Goal: Task Accomplishment & Management: Manage account settings

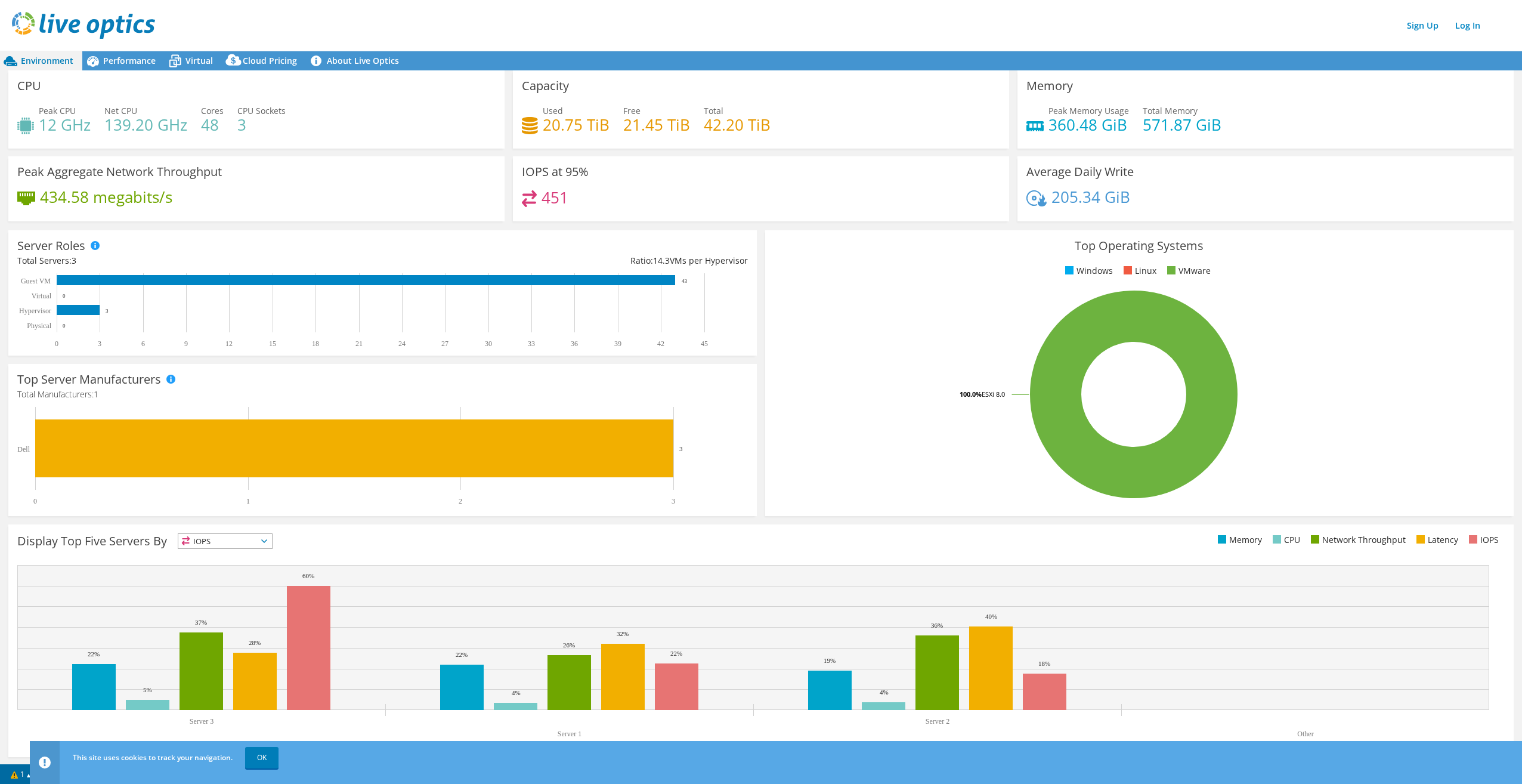
click at [55, 31] on img at bounding box center [84, 25] width 143 height 27
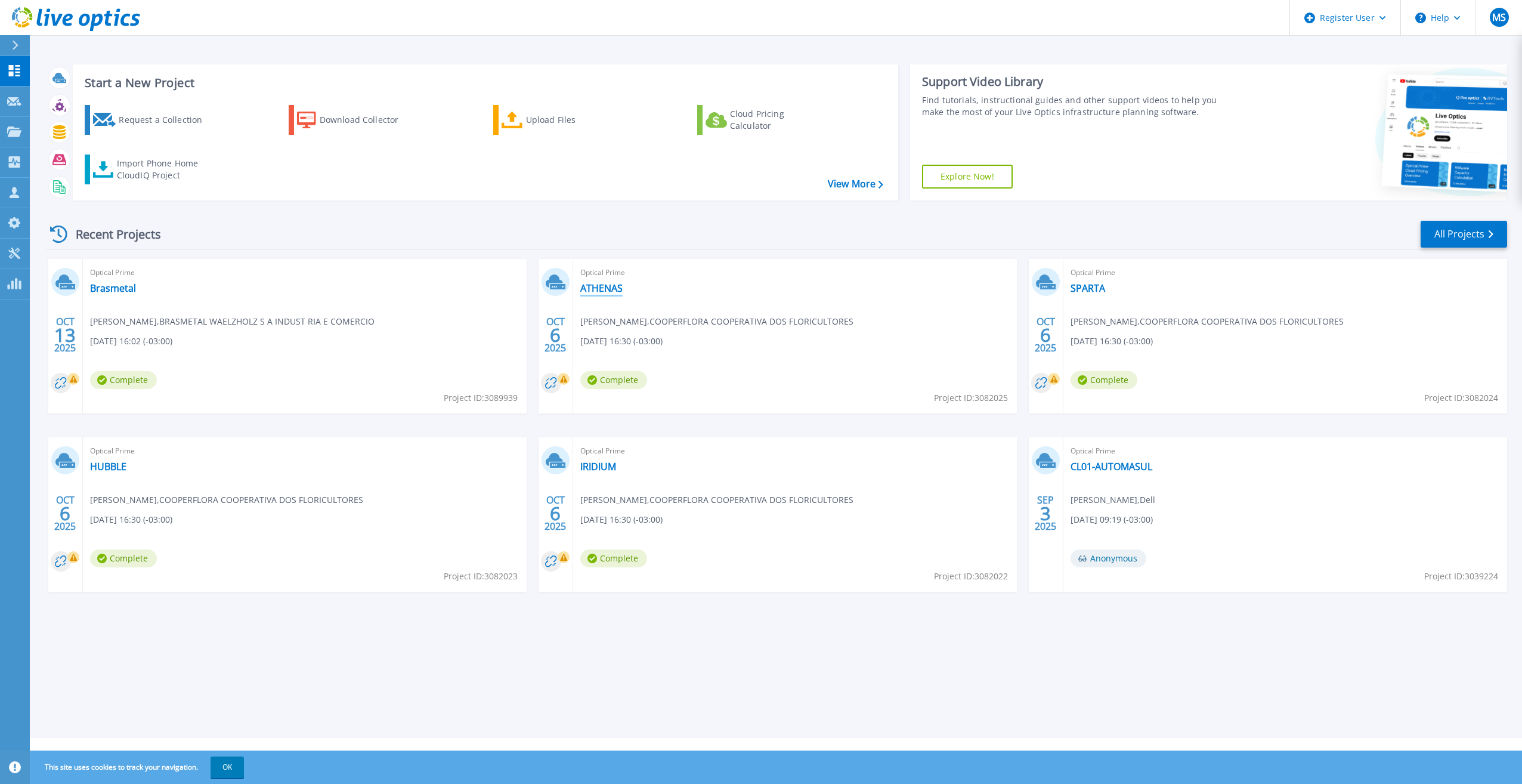
click at [603, 291] on link "ATHENAS" at bounding box center [602, 288] width 43 height 12
click at [1091, 291] on link "SPARTA" at bounding box center [1088, 288] width 34 height 12
click at [108, 470] on link "HUBBLE" at bounding box center [108, 466] width 36 height 12
click at [609, 469] on link "IRIDIUM" at bounding box center [598, 466] width 36 height 12
click at [16, 160] on icon at bounding box center [15, 162] width 11 height 11
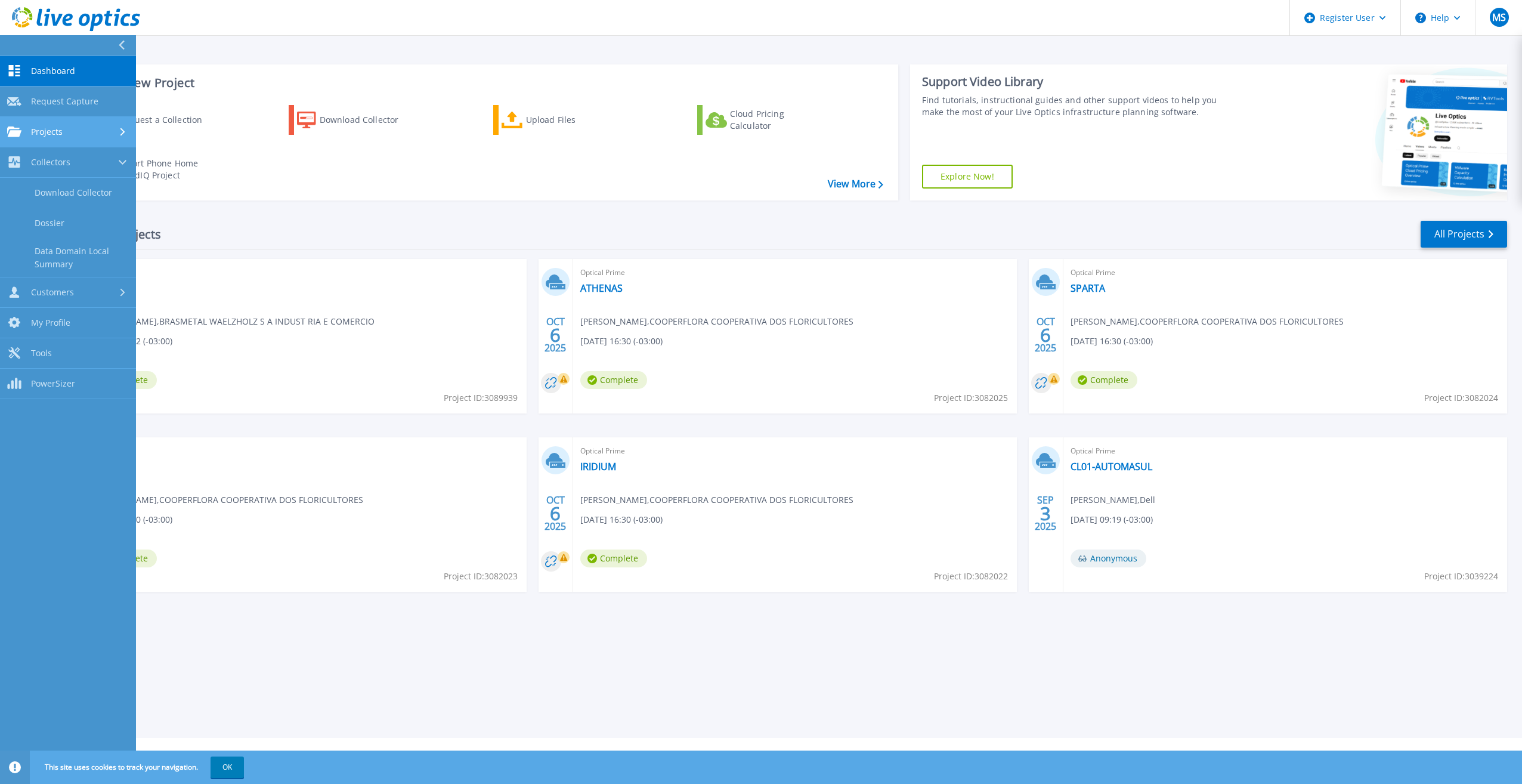
click at [76, 136] on div "Projects" at bounding box center [68, 131] width 121 height 11
click at [69, 155] on link "Search Projects" at bounding box center [68, 162] width 136 height 30
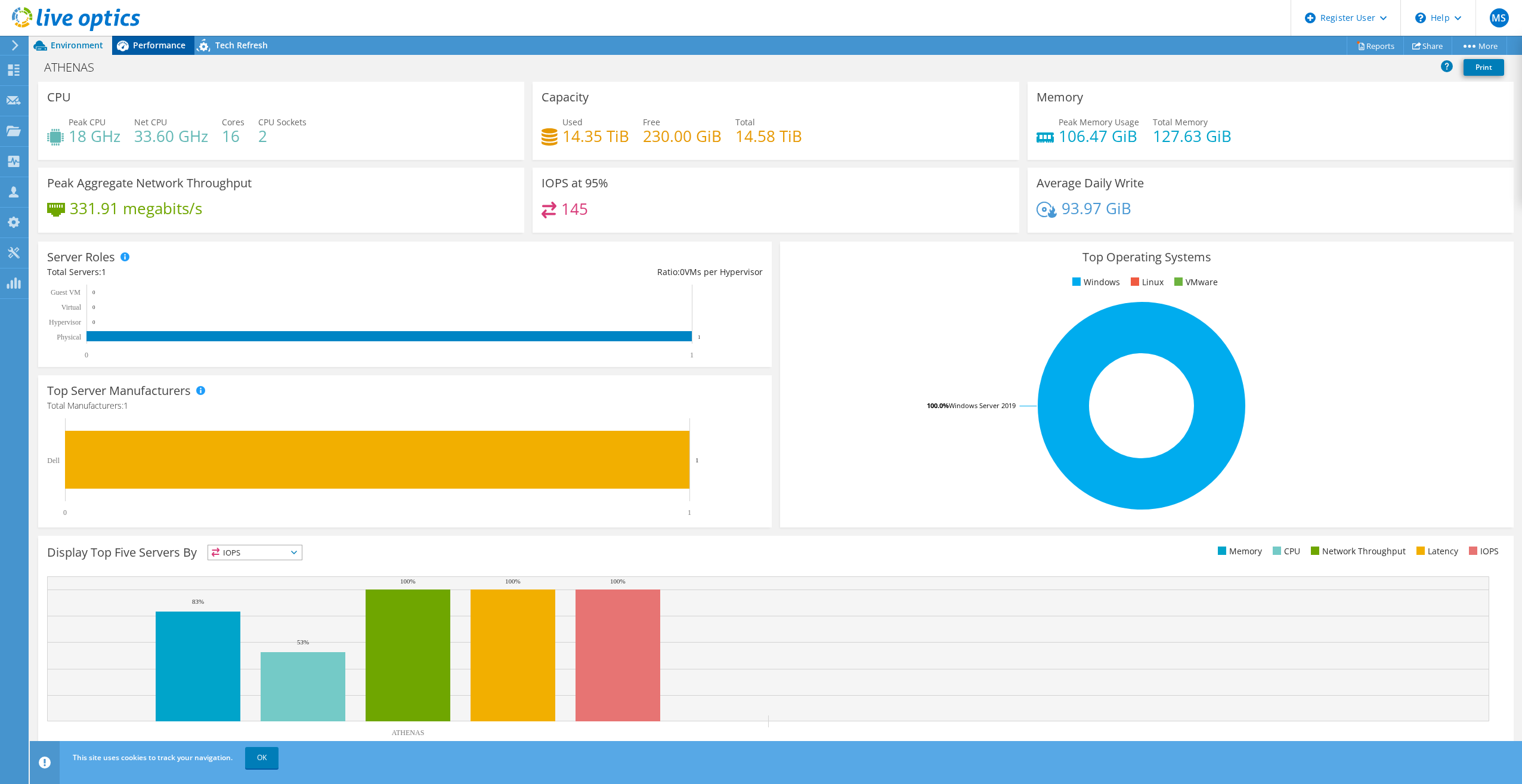
drag, startPoint x: 156, startPoint y: 42, endPoint x: 149, endPoint y: 45, distance: 7.6
click at [156, 42] on span "Performance" at bounding box center [159, 45] width 53 height 11
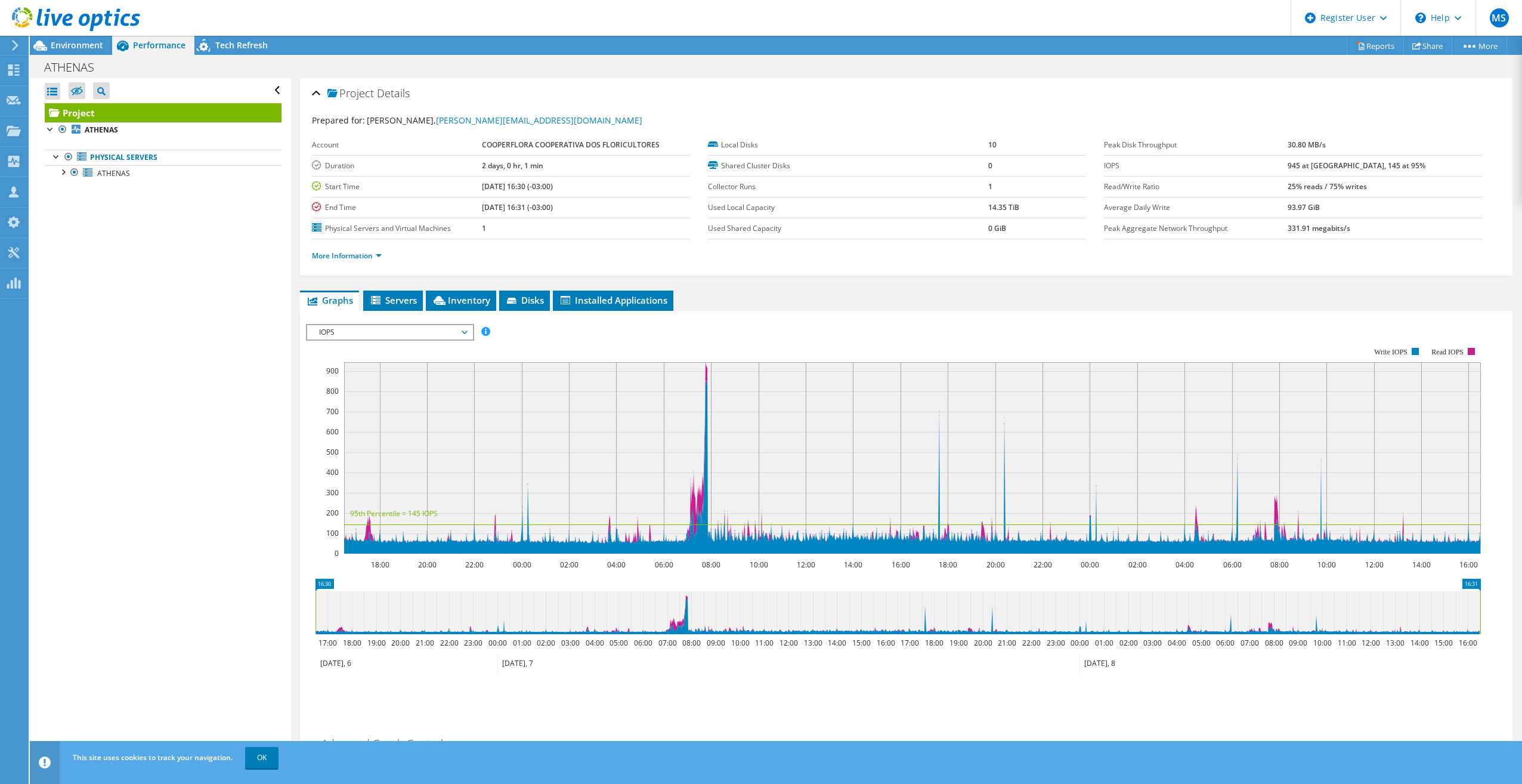
drag, startPoint x: 87, startPoint y: 49, endPoint x: 525, endPoint y: 33, distance: 438.3
click at [87, 50] on span "Environment" at bounding box center [77, 45] width 53 height 11
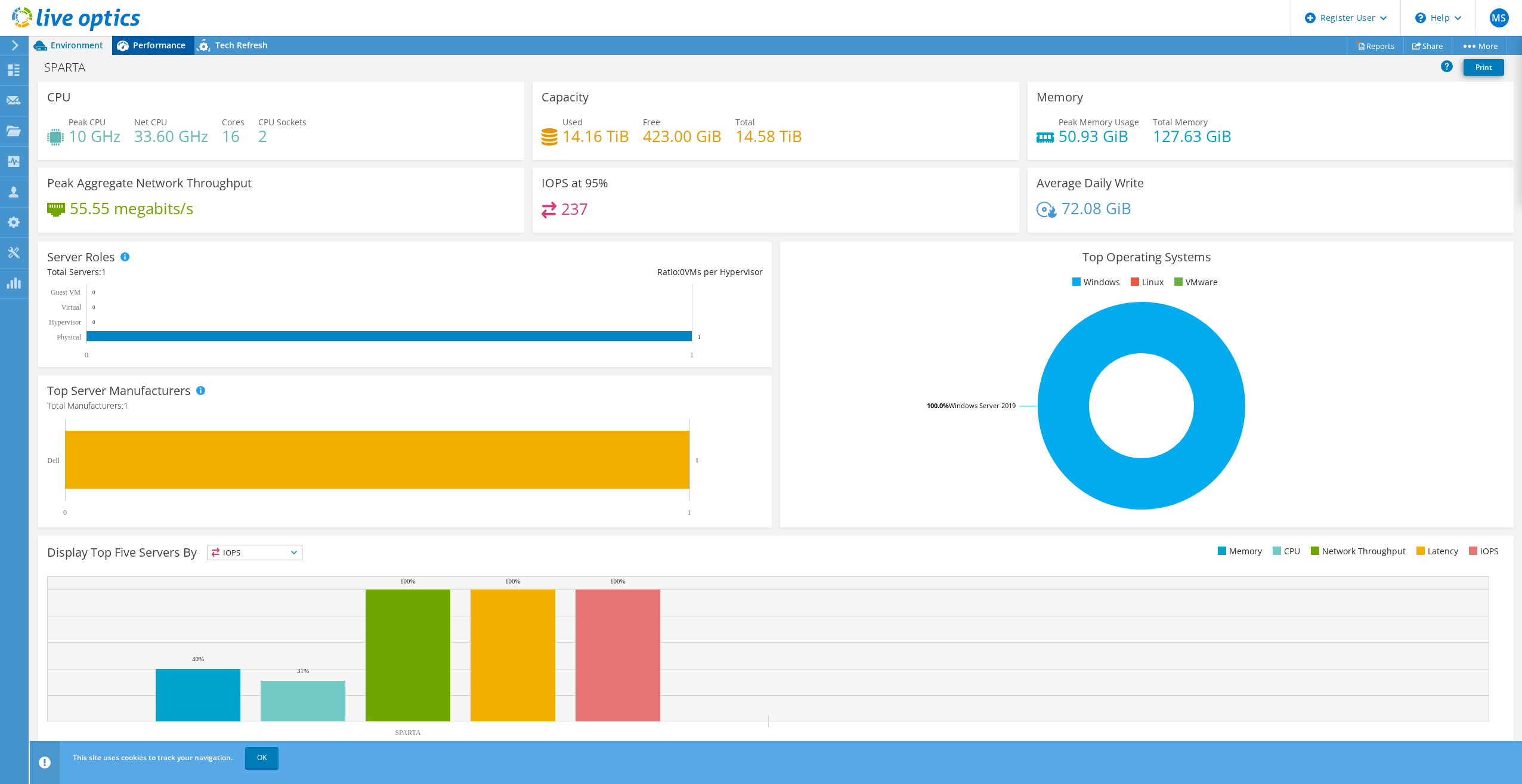
click at [150, 44] on span "Performance" at bounding box center [159, 45] width 53 height 11
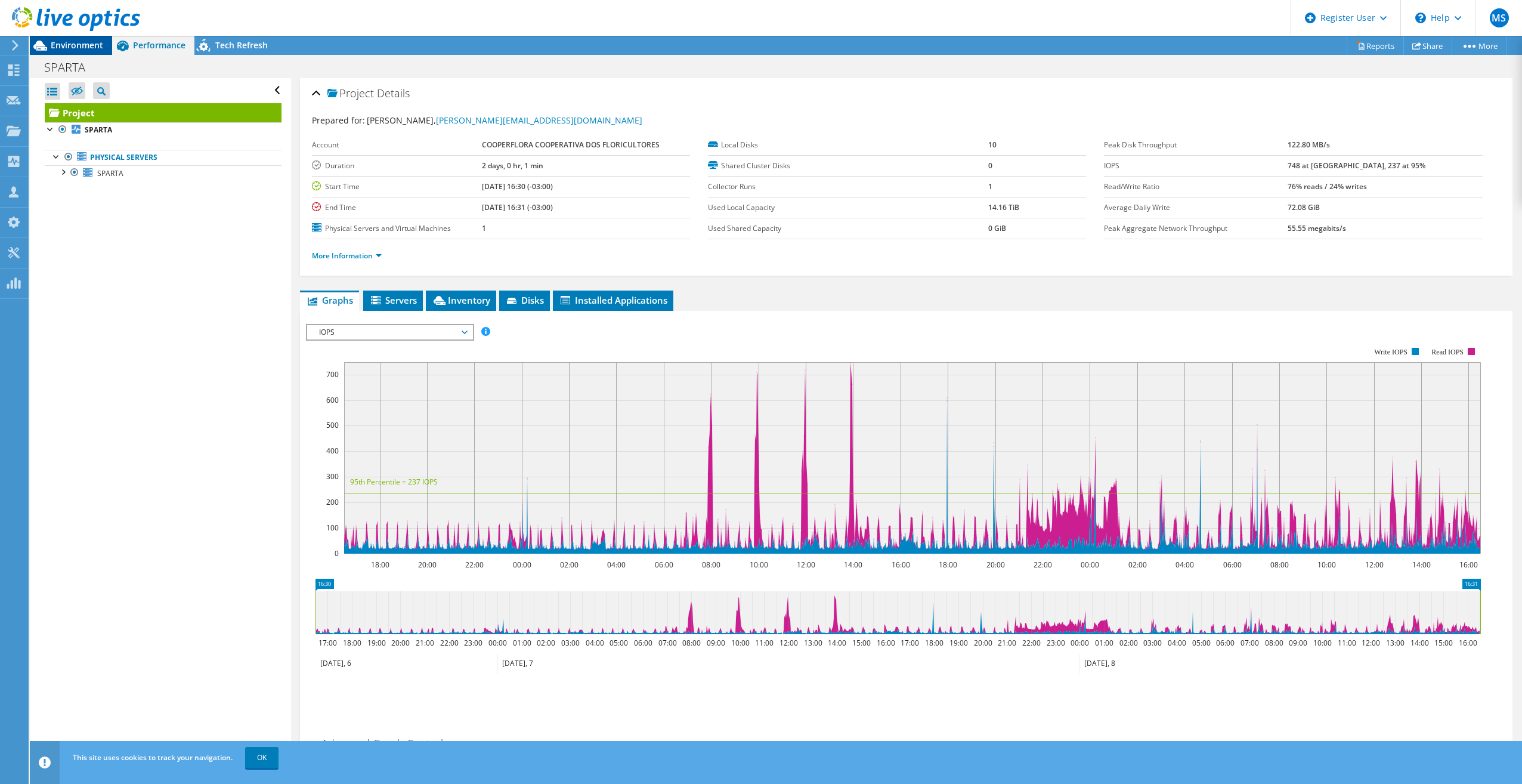
click at [85, 48] on span "Environment" at bounding box center [77, 45] width 53 height 11
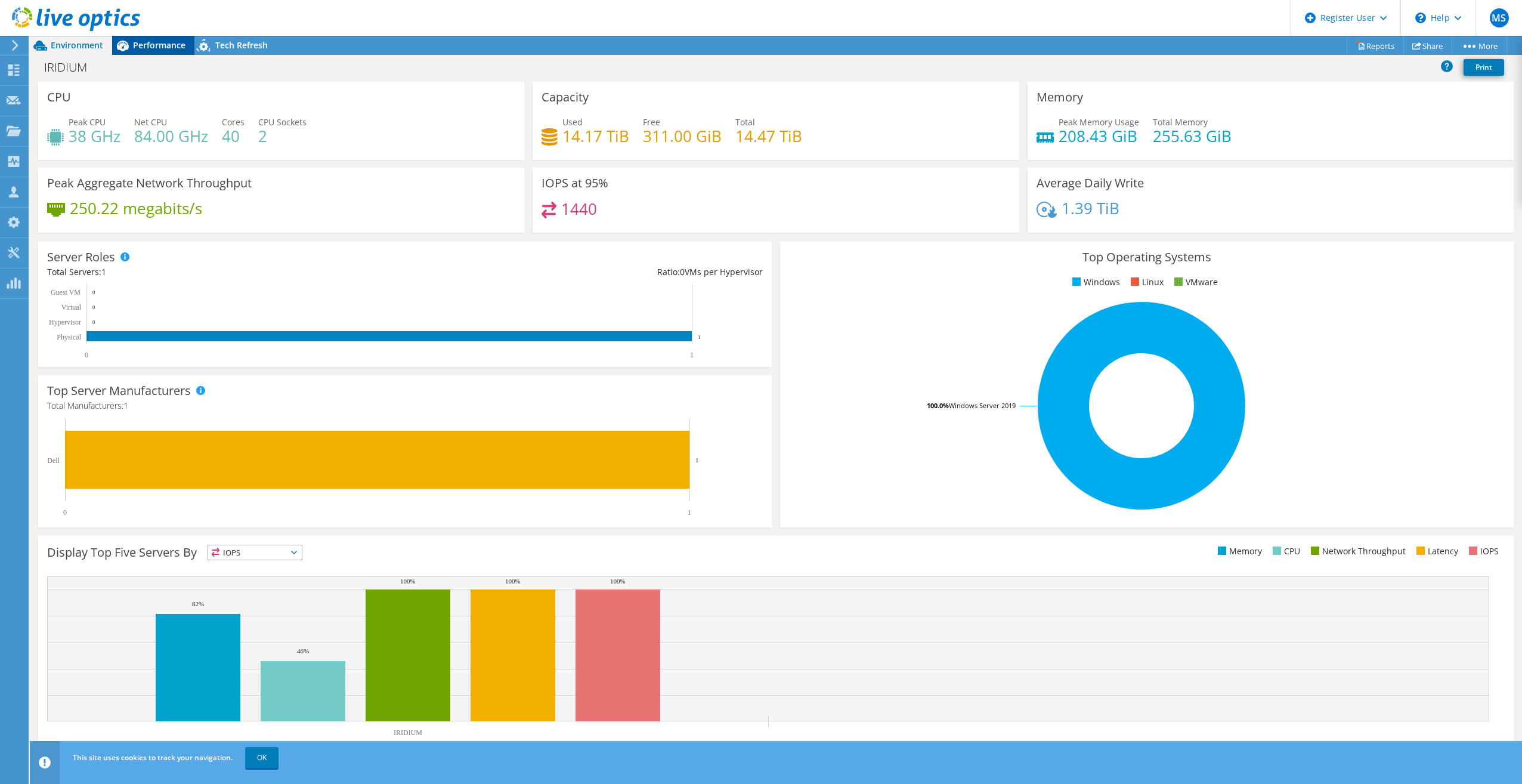
click at [160, 44] on span "Performance" at bounding box center [159, 45] width 53 height 11
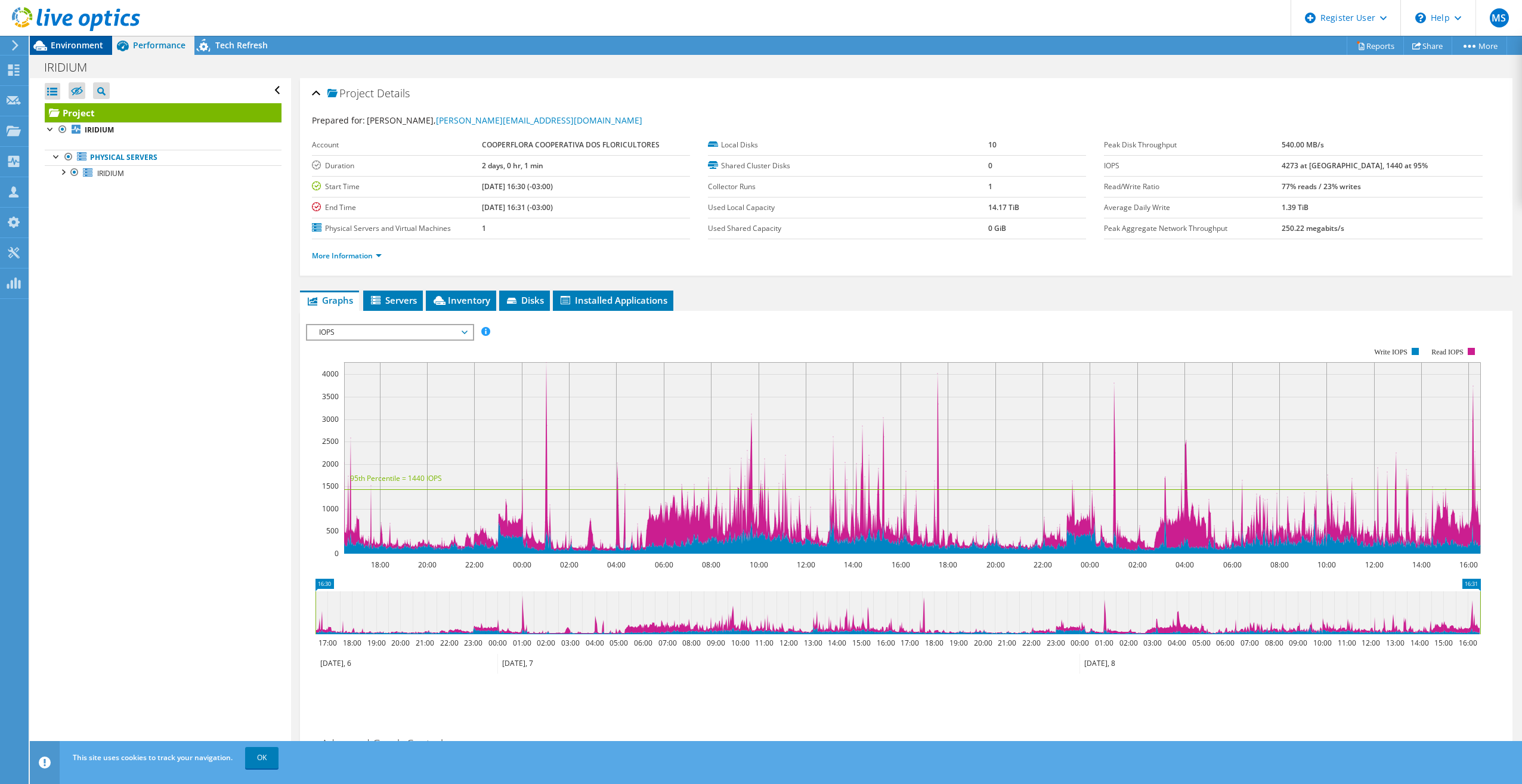
click at [84, 48] on span "Environment" at bounding box center [77, 45] width 53 height 11
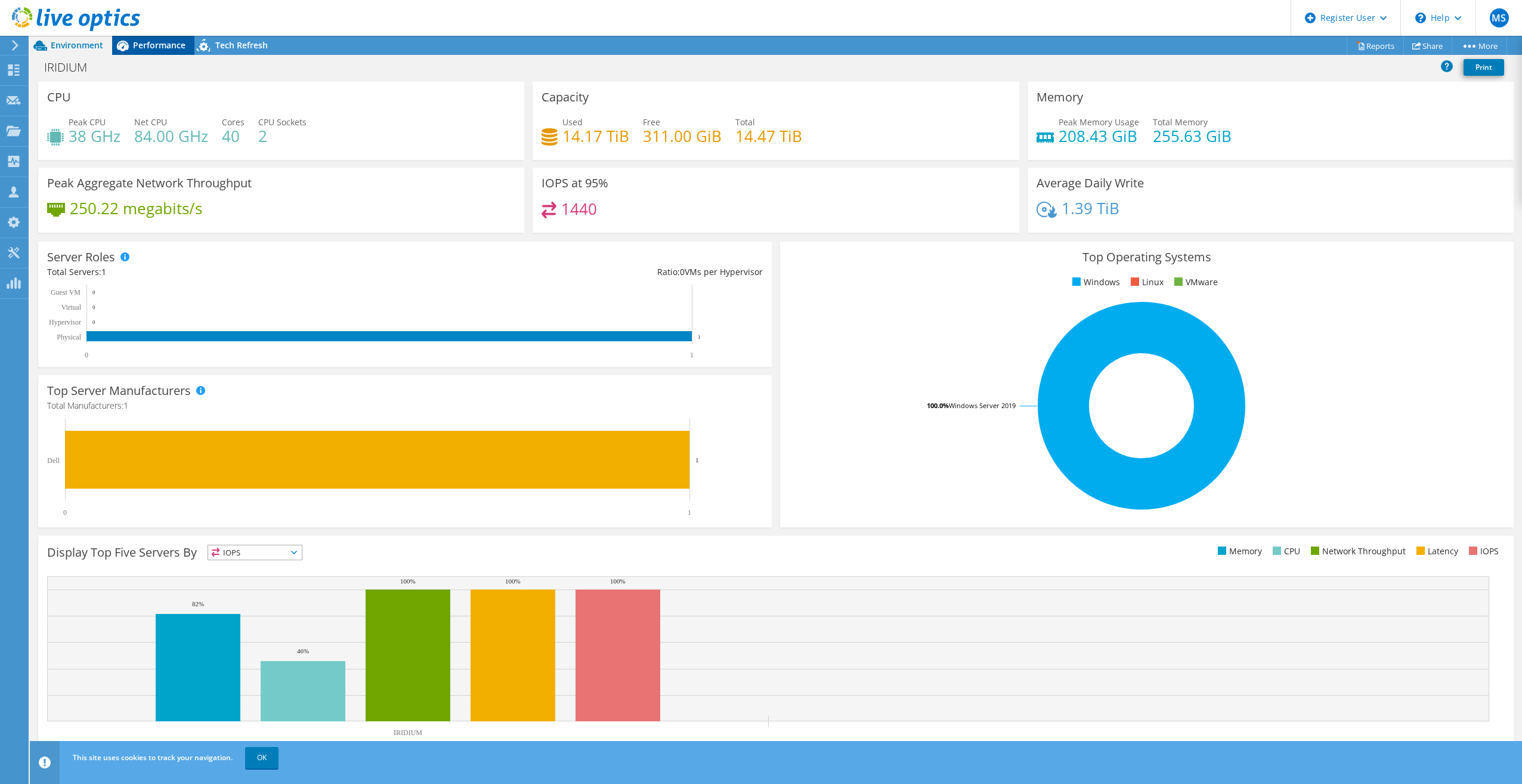
click at [169, 48] on span "Performance" at bounding box center [159, 45] width 53 height 11
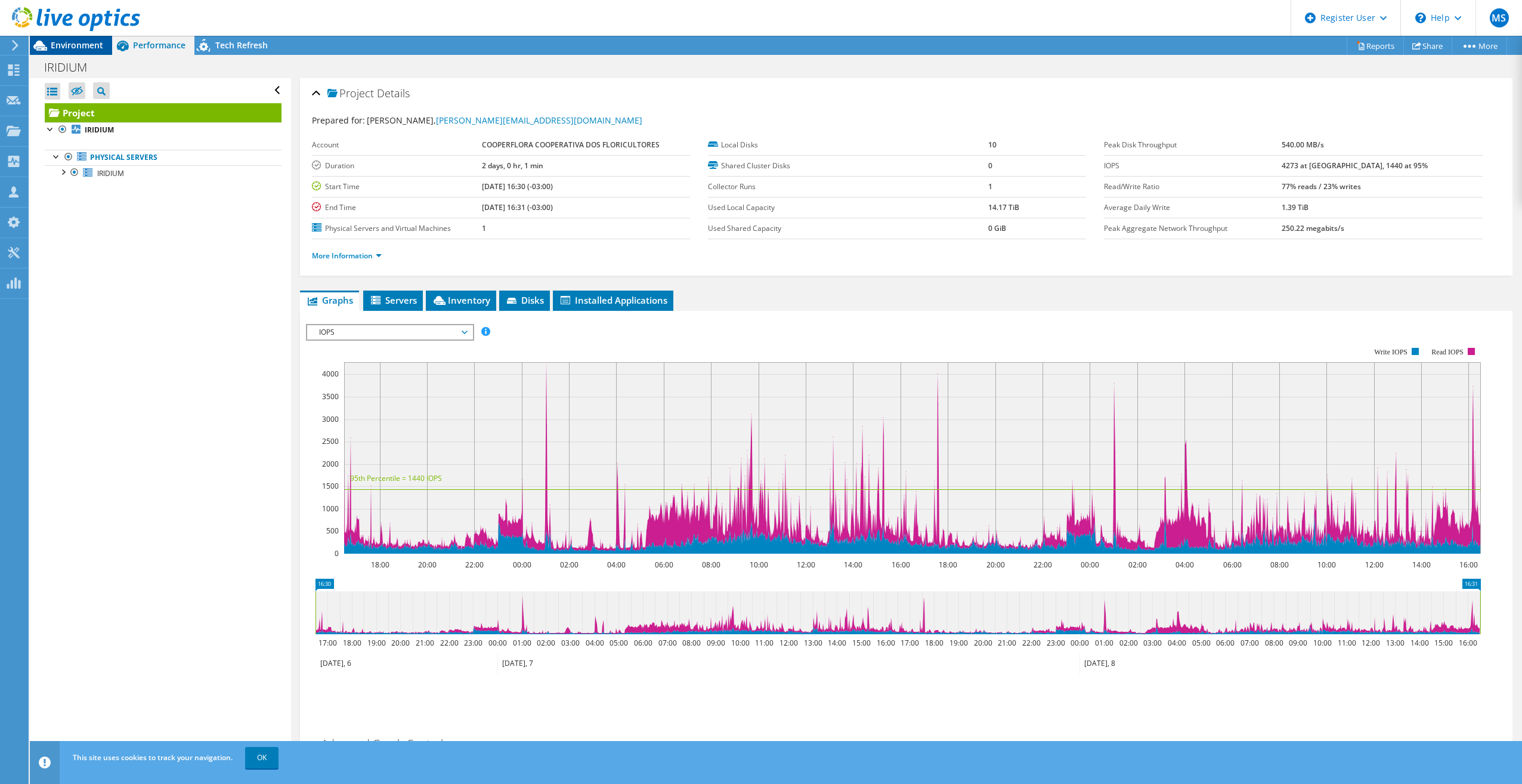
click at [85, 51] on div "Environment" at bounding box center [71, 45] width 82 height 19
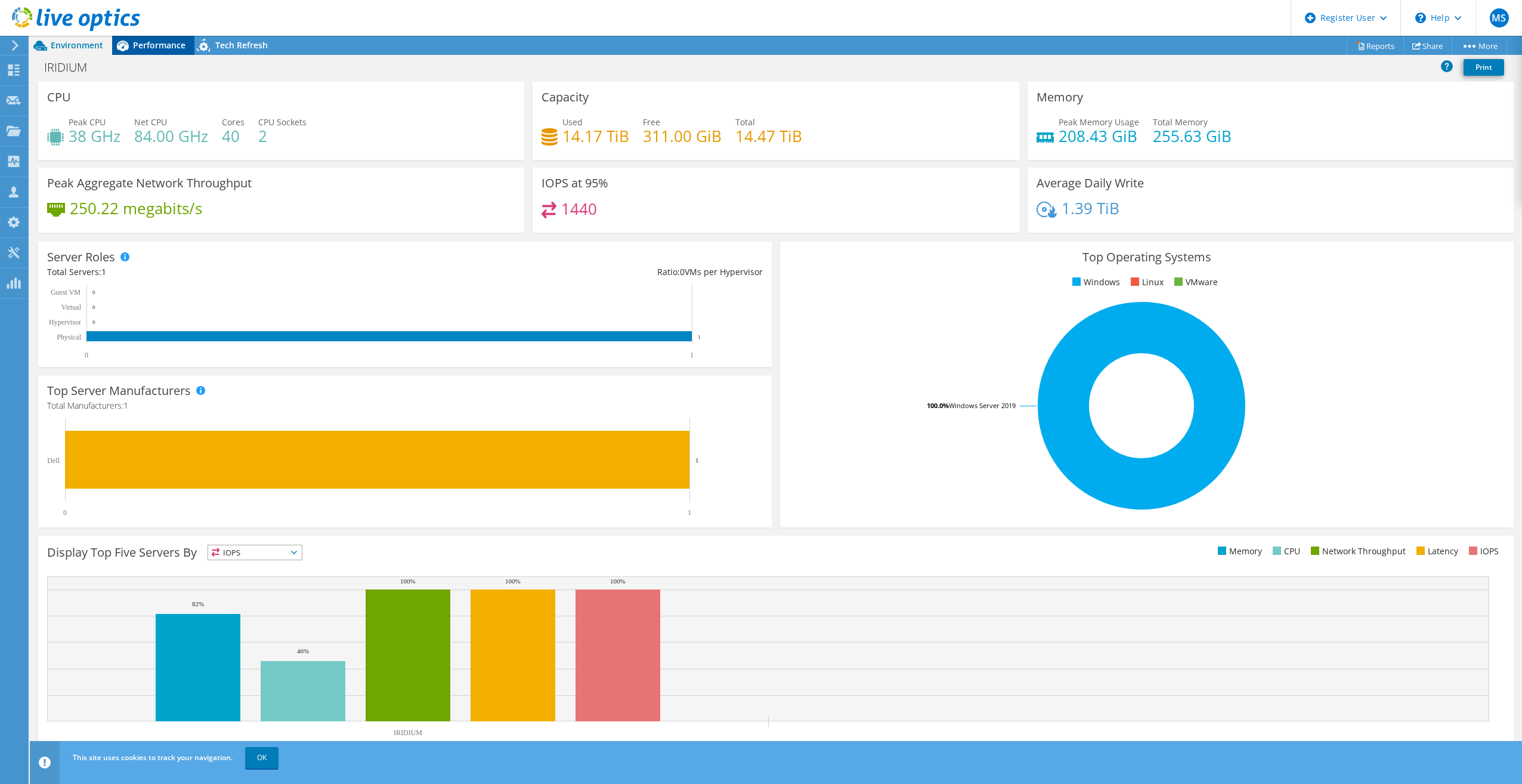
click at [173, 51] on div "Performance" at bounding box center [154, 45] width 82 height 19
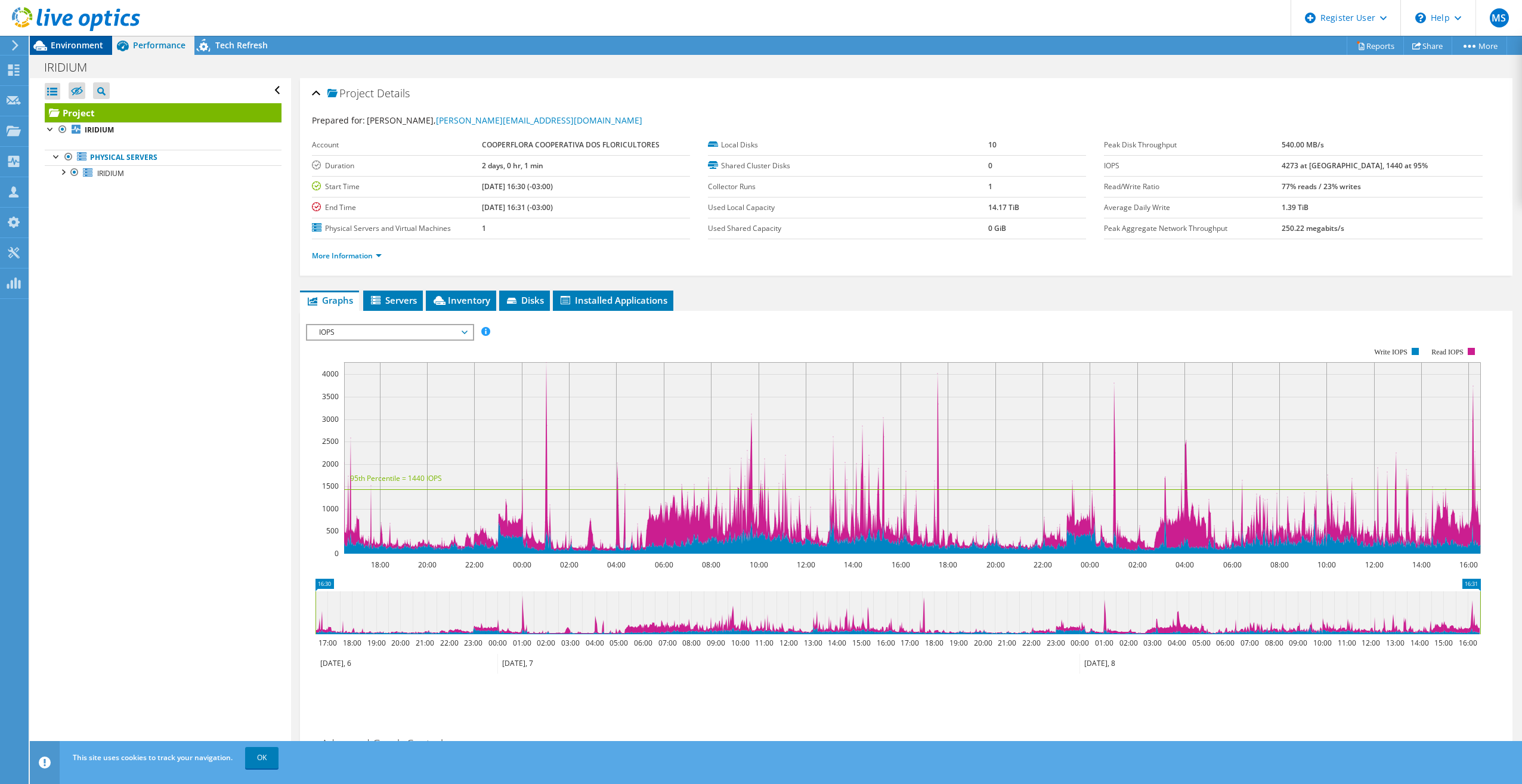
click at [84, 49] on span "Environment" at bounding box center [77, 45] width 53 height 11
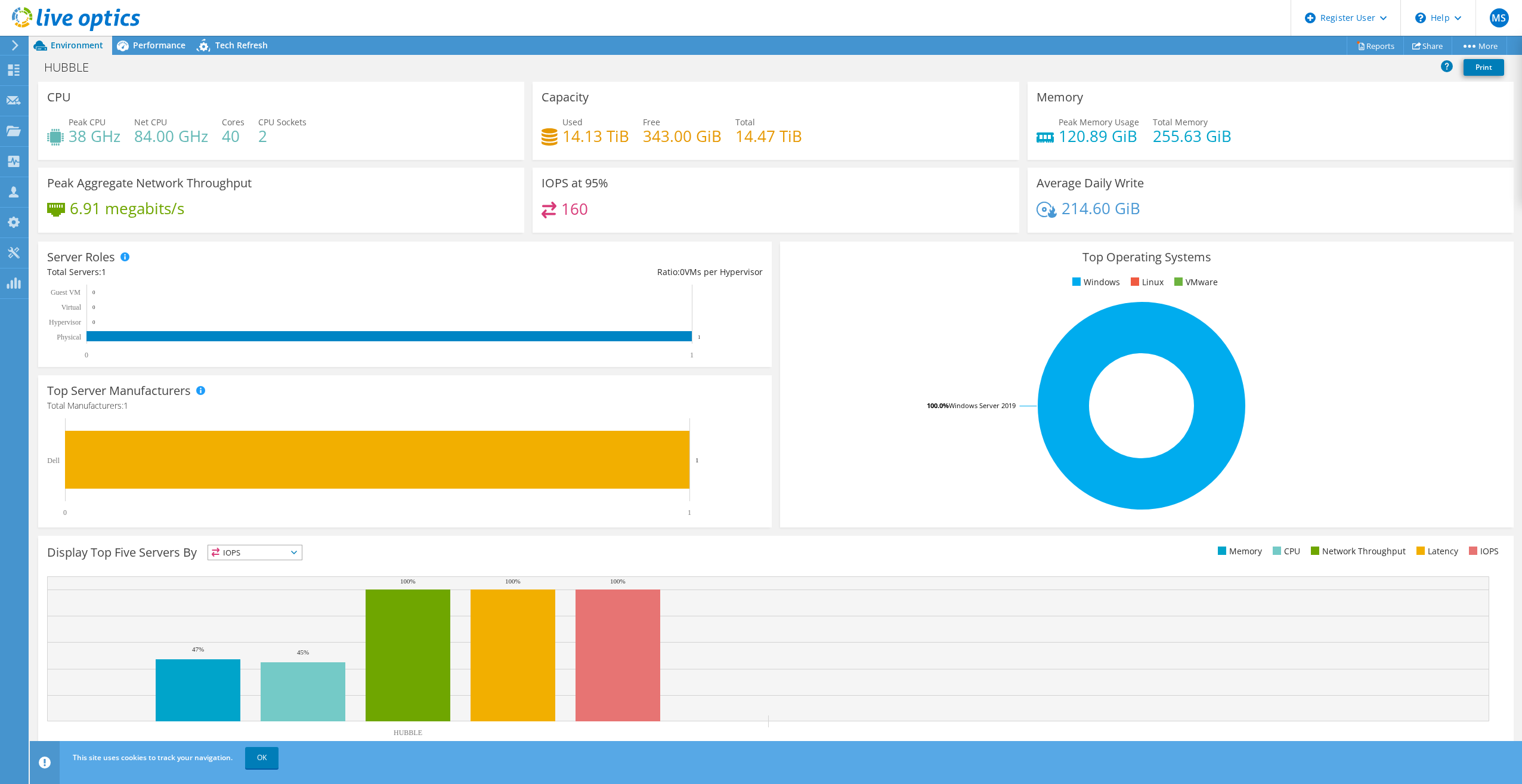
click at [147, 33] on header "MS Dell User Mateus Simonaio Mateus.Simonaio@Dell.com Dell My Profile Log Out \…" at bounding box center [761, 18] width 1522 height 36
drag, startPoint x: 158, startPoint y: 43, endPoint x: 108, endPoint y: 48, distance: 50.2
click at [158, 44] on span "Performance" at bounding box center [159, 45] width 53 height 11
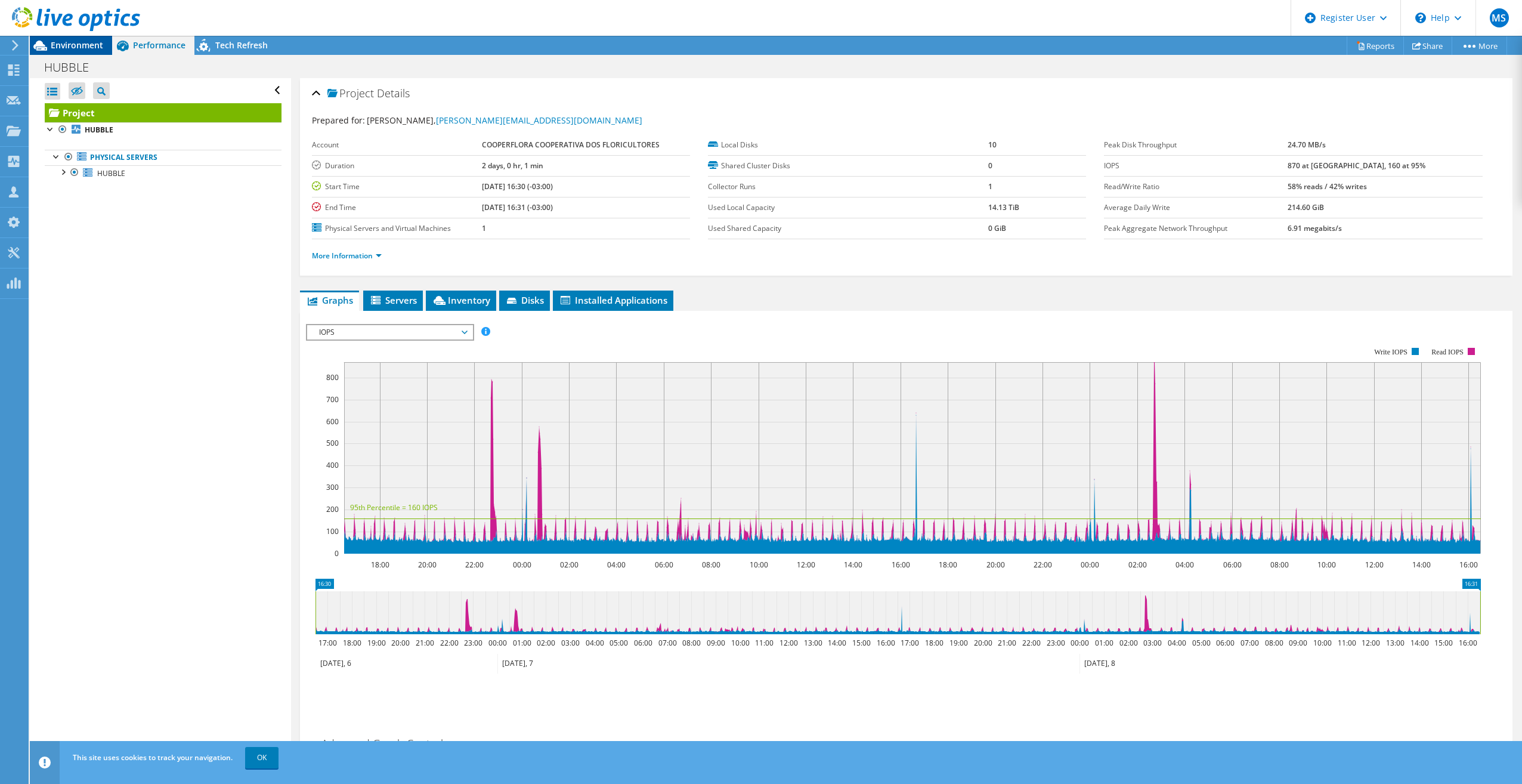
click at [80, 50] on span "Environment" at bounding box center [77, 45] width 53 height 11
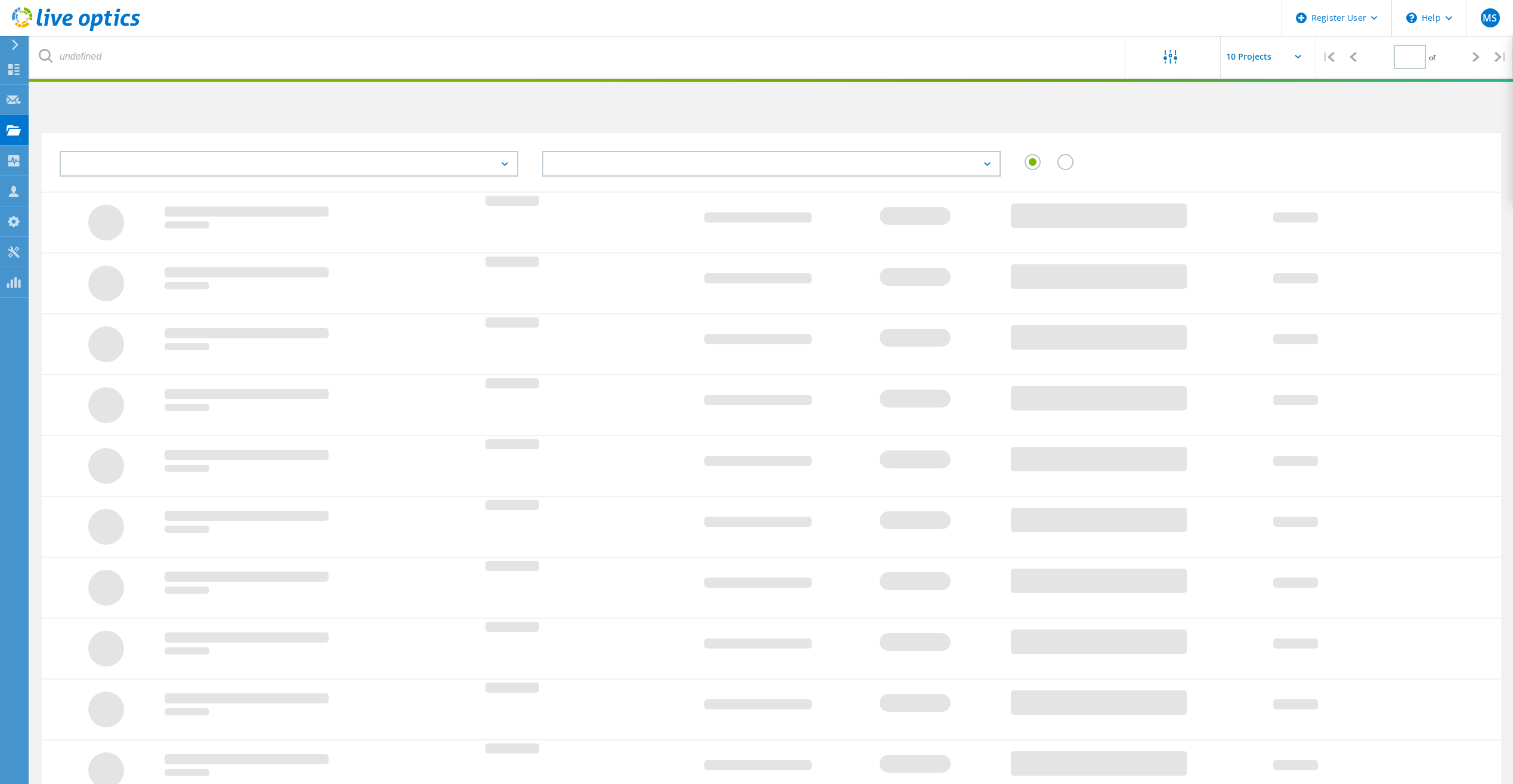
type input "1"
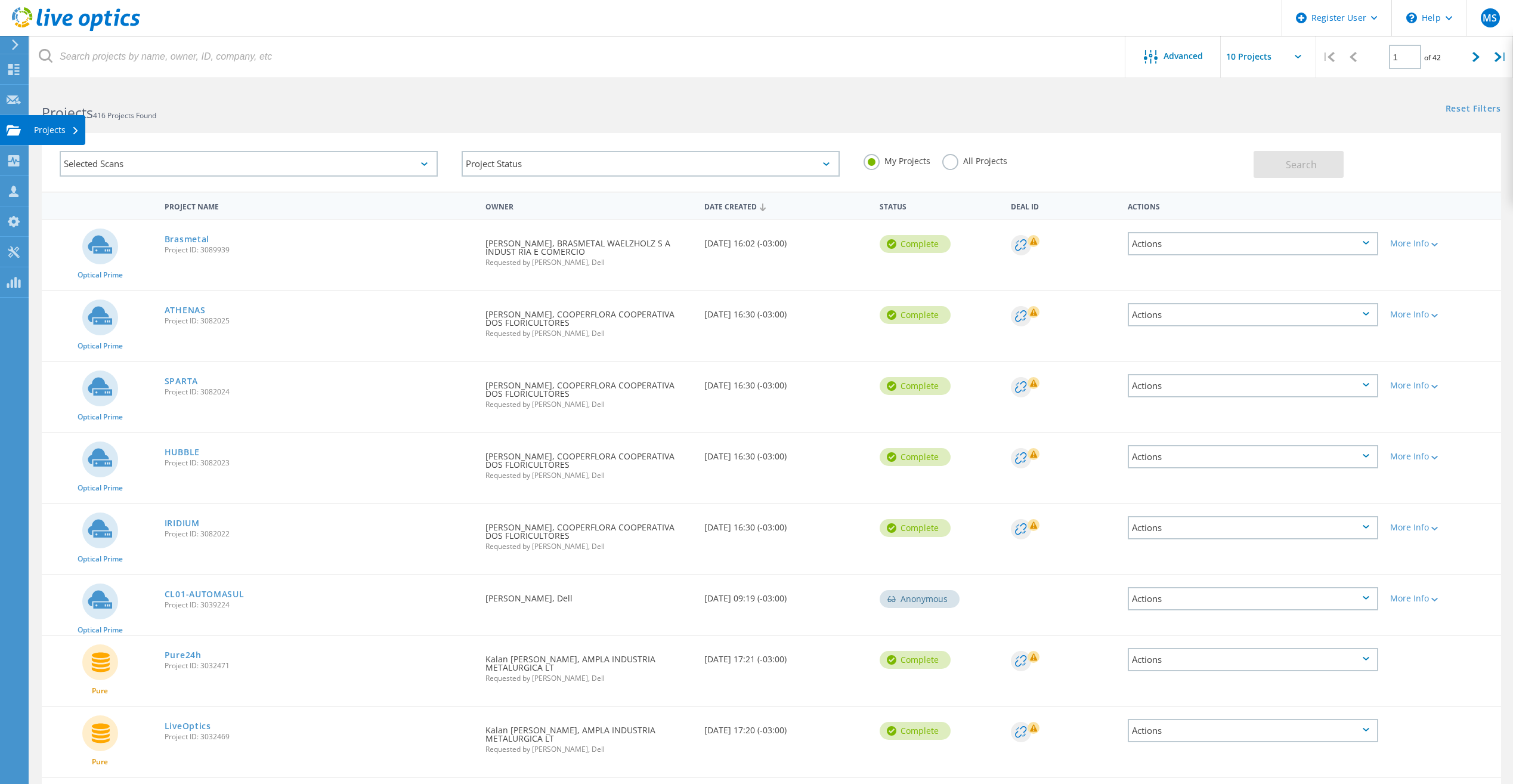
click at [16, 132] on use at bounding box center [13, 130] width 14 height 10
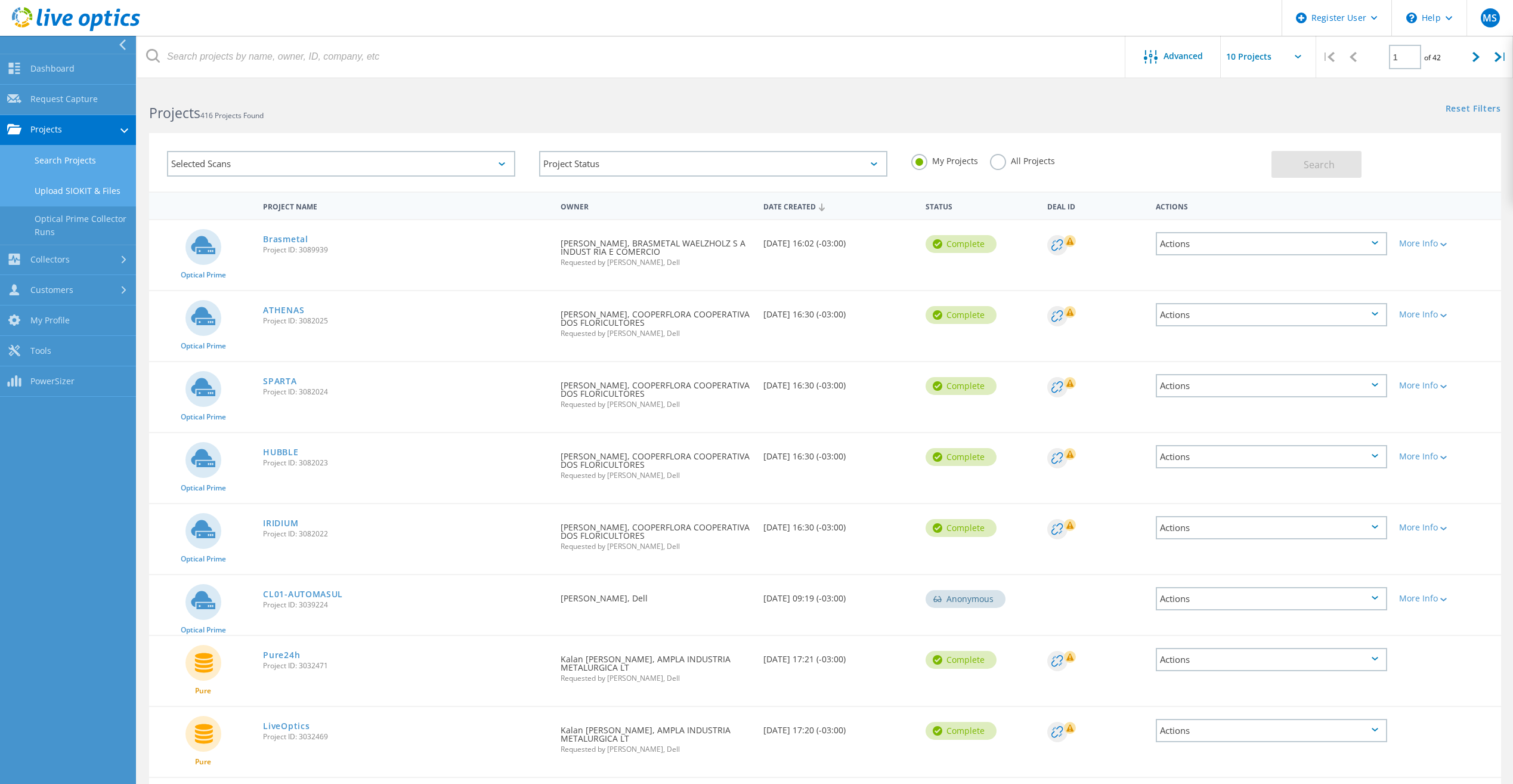
click at [73, 195] on link "Upload SIOKIT & Files" at bounding box center [68, 190] width 136 height 30
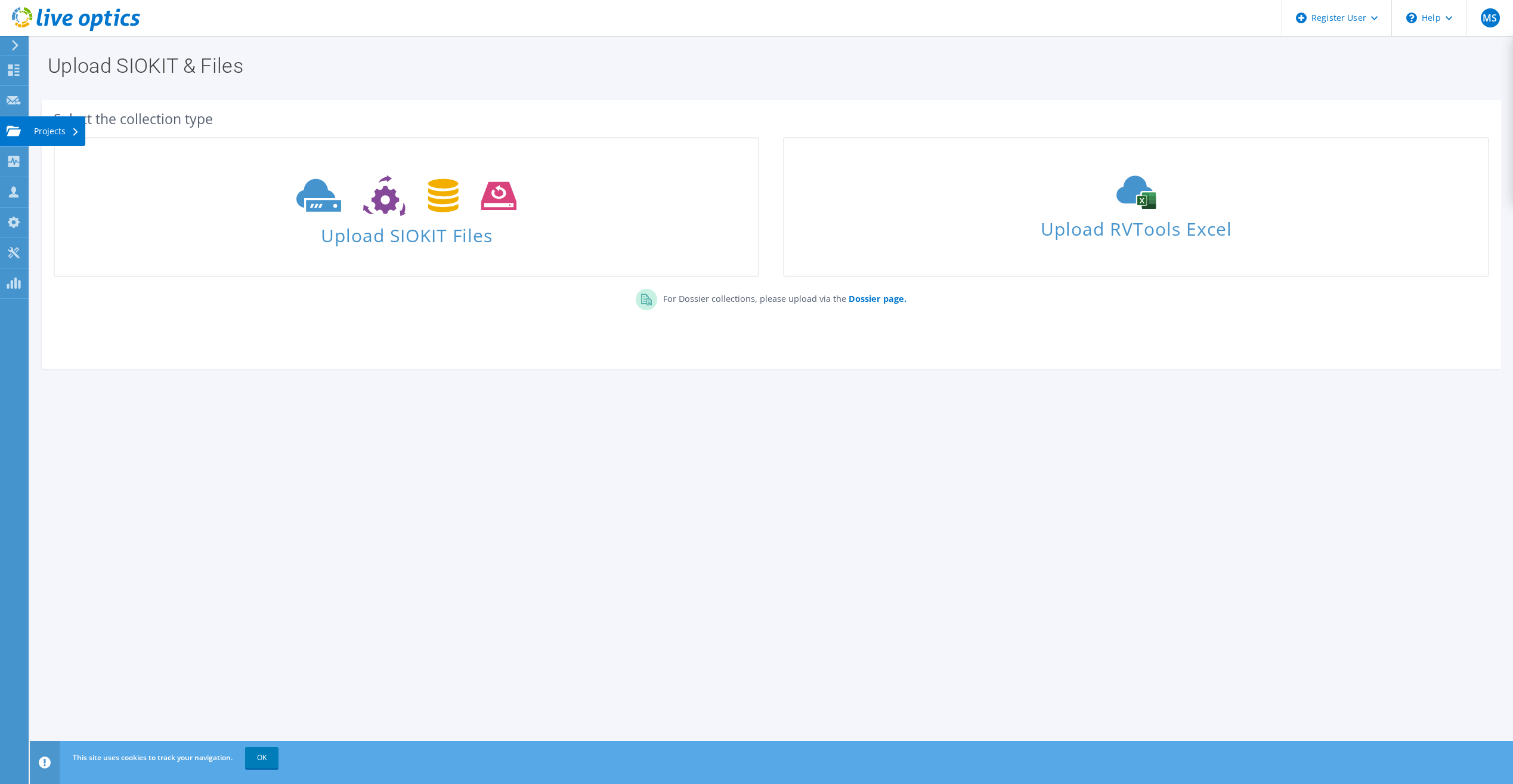
click at [20, 136] on icon at bounding box center [13, 131] width 14 height 11
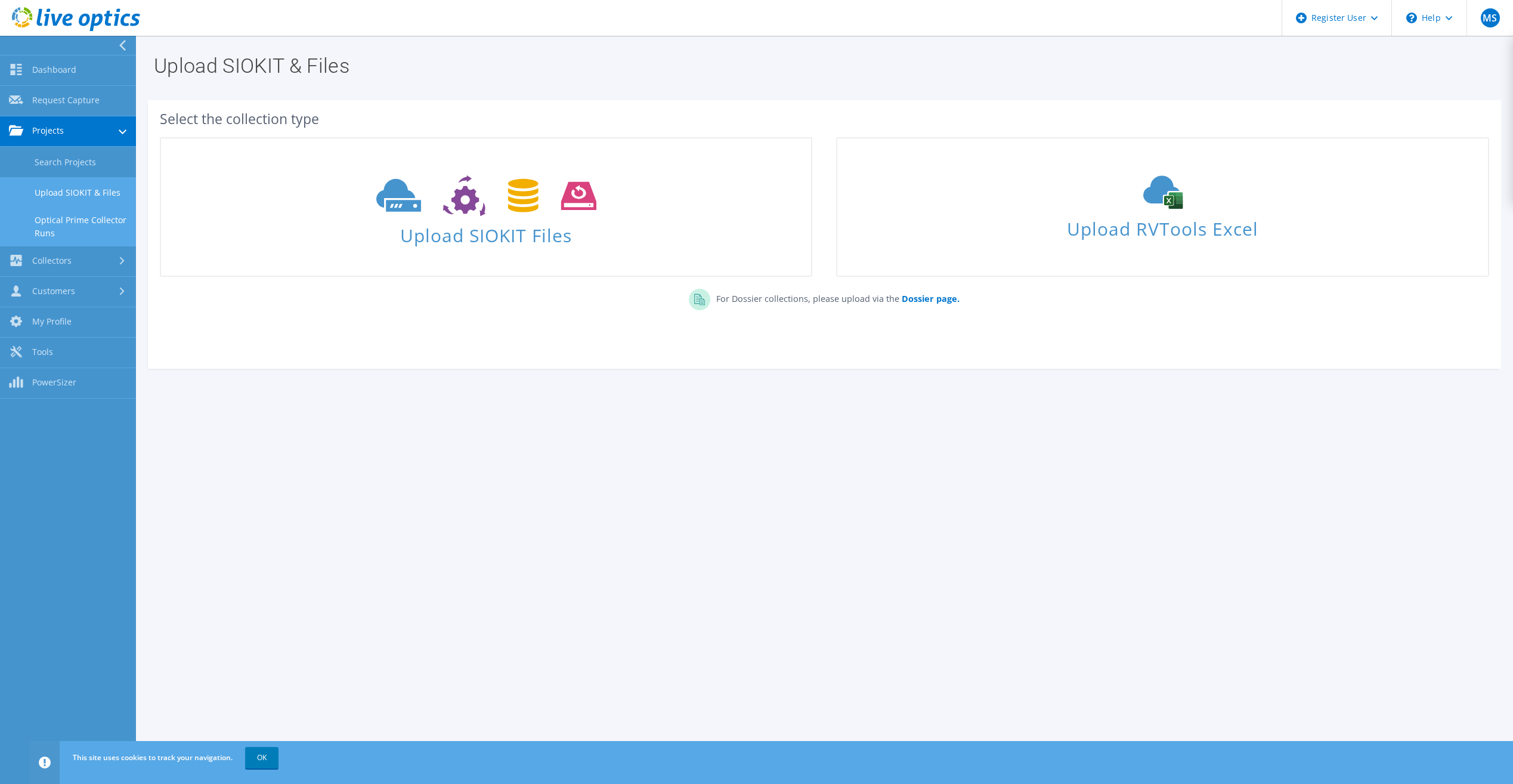
click at [80, 215] on link "Optical Prime Collector Runs" at bounding box center [68, 227] width 136 height 38
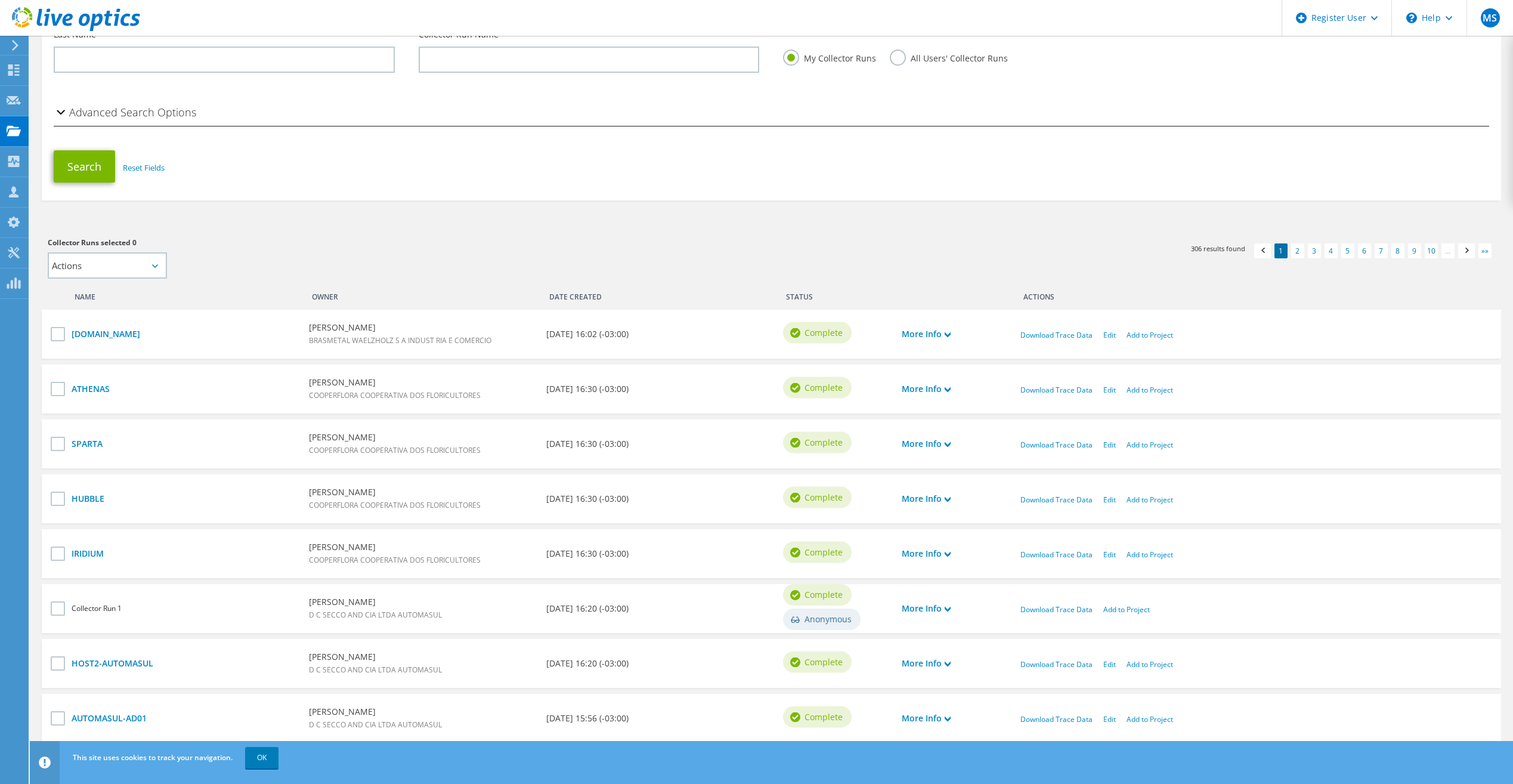
scroll to position [179, 0]
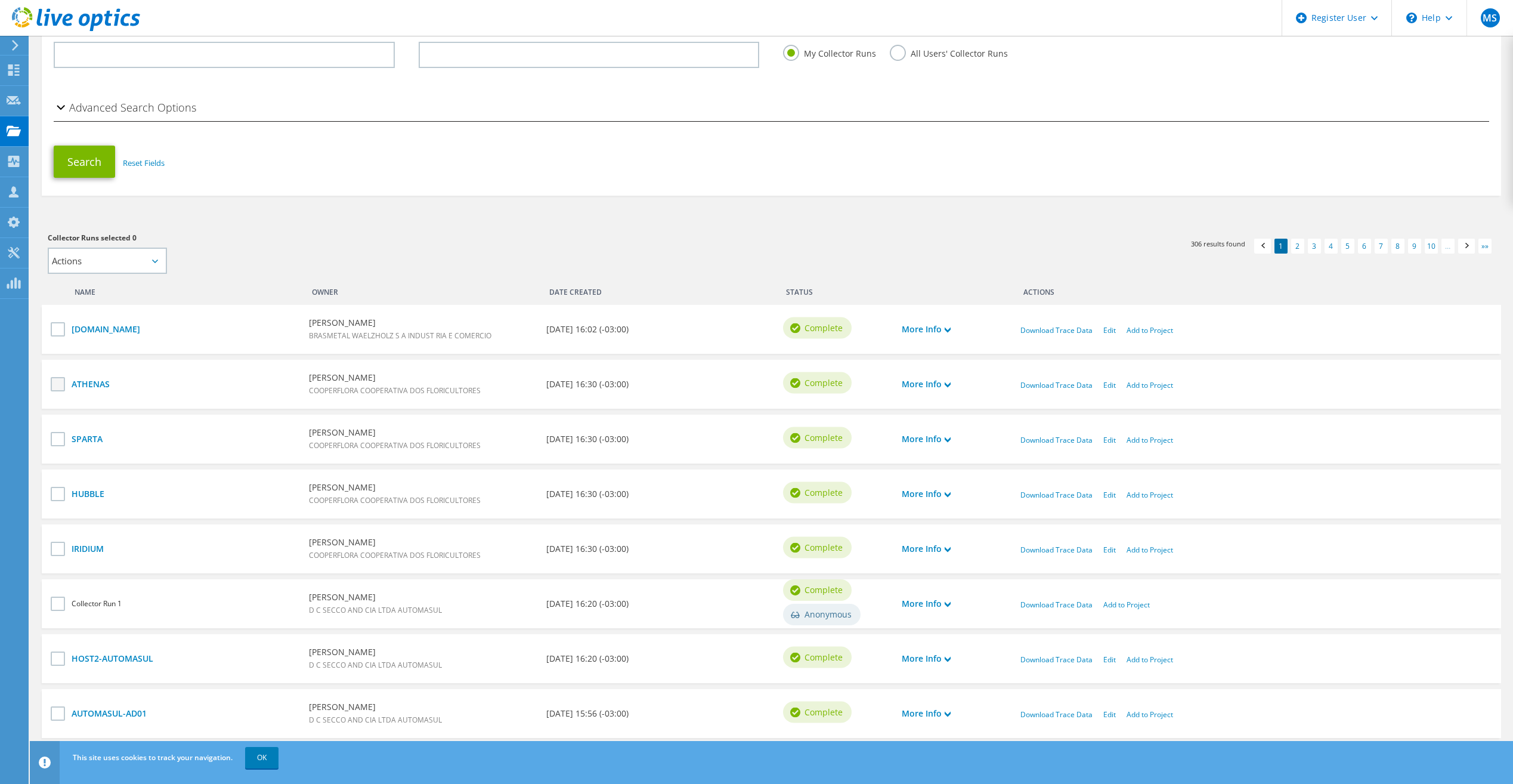
click at [62, 386] on label at bounding box center [59, 383] width 17 height 14
click at [0, 0] on input "checkbox" at bounding box center [0, 0] width 0 height 0
click at [63, 446] on label at bounding box center [59, 438] width 17 height 14
click at [0, 0] on input "checkbox" at bounding box center [0, 0] width 0 height 0
click at [62, 489] on label at bounding box center [59, 493] width 17 height 14
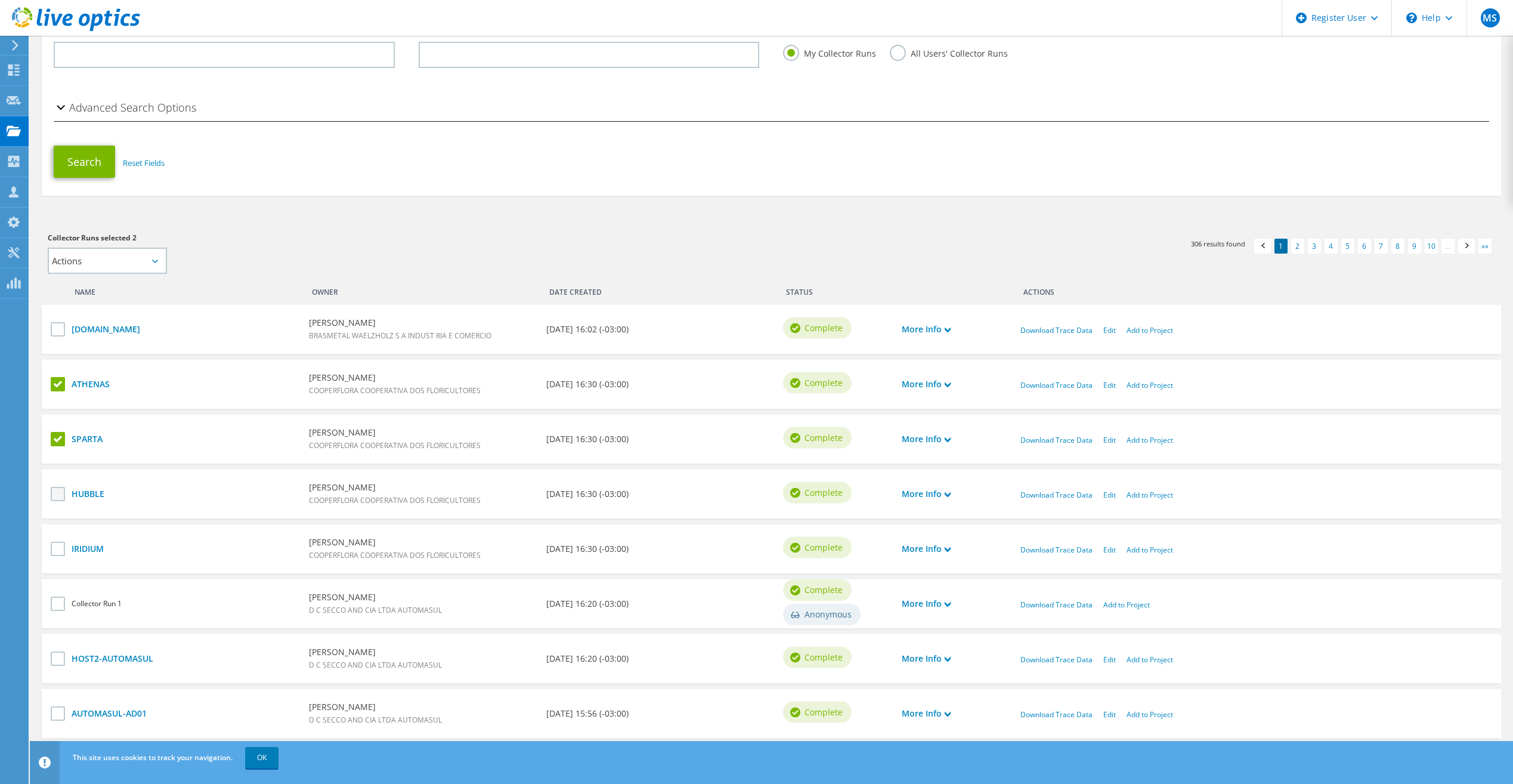
click at [0, 0] on input "checkbox" at bounding box center [0, 0] width 0 height 0
click at [62, 548] on label at bounding box center [59, 548] width 17 height 14
click at [0, 0] on input "checkbox" at bounding box center [0, 0] width 0 height 0
click at [125, 267] on select "Actions Add to new project" at bounding box center [107, 260] width 119 height 26
select select "new_proj"
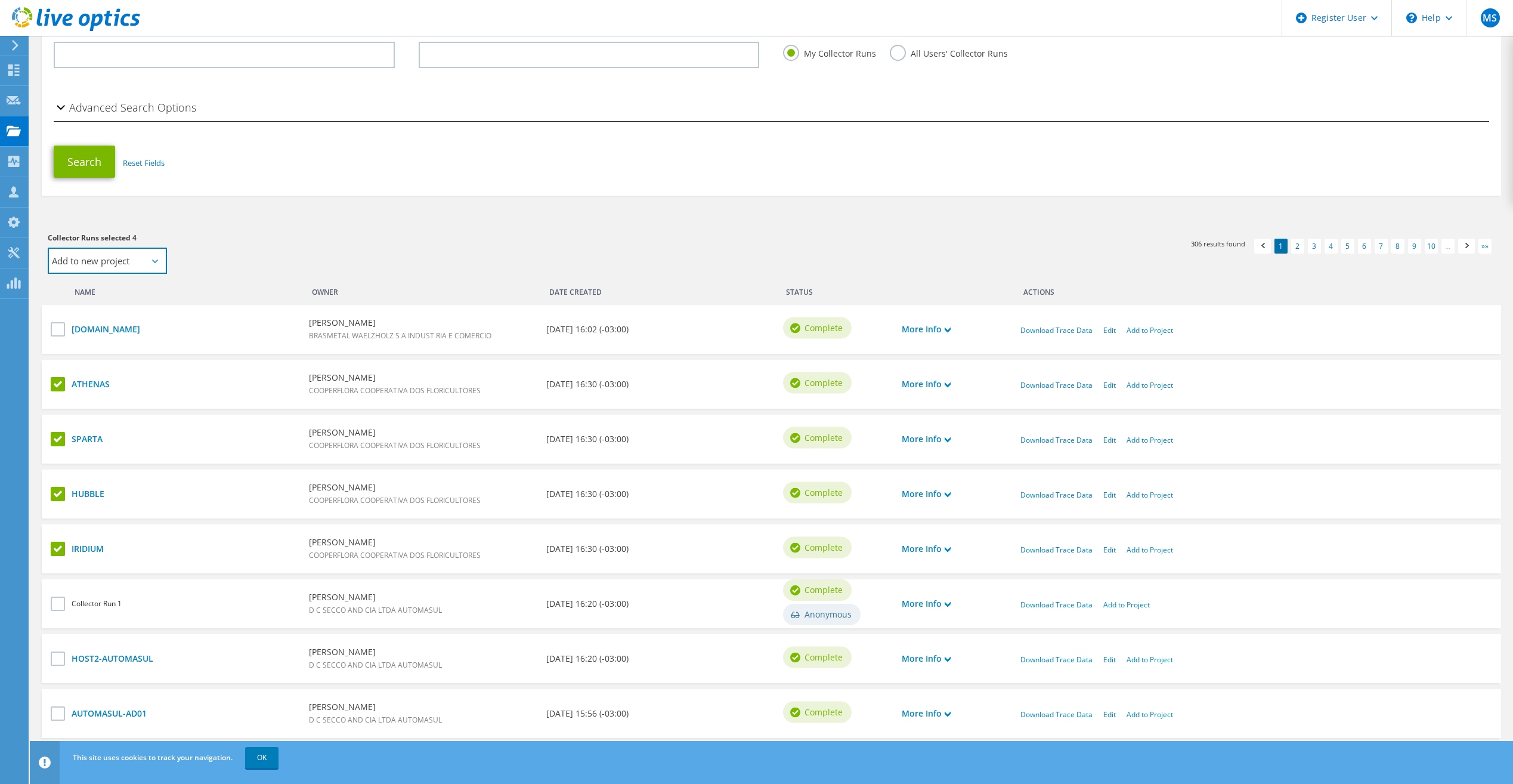
click at [48, 247] on select "Actions Add to new project" at bounding box center [107, 260] width 119 height 26
click at [223, 266] on input "text" at bounding box center [233, 260] width 112 height 26
type input "COOPERFLORA"
click at [340, 265] on link "Apply" at bounding box center [332, 259] width 62 height 25
select select "Actions"
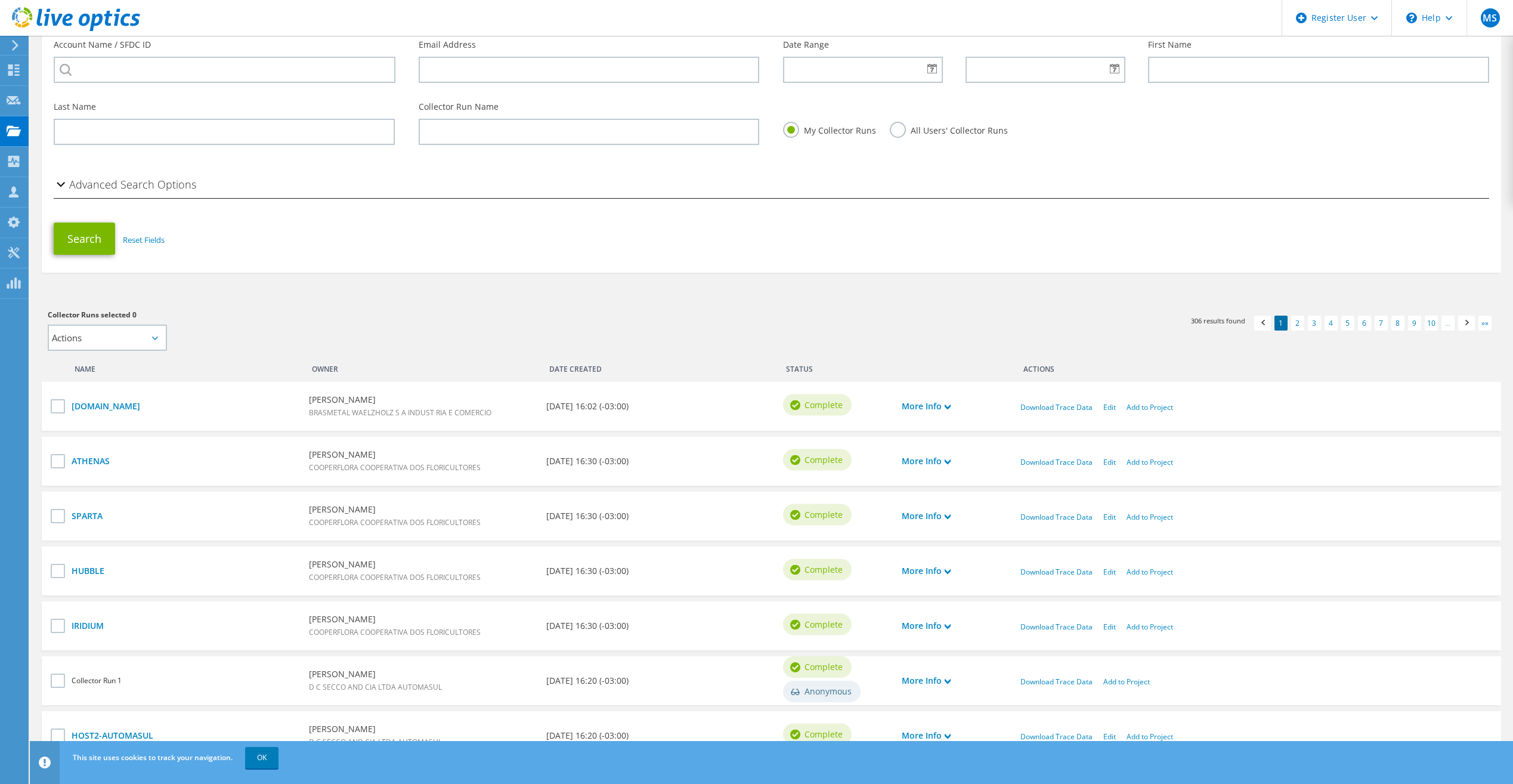
scroll to position [0, 0]
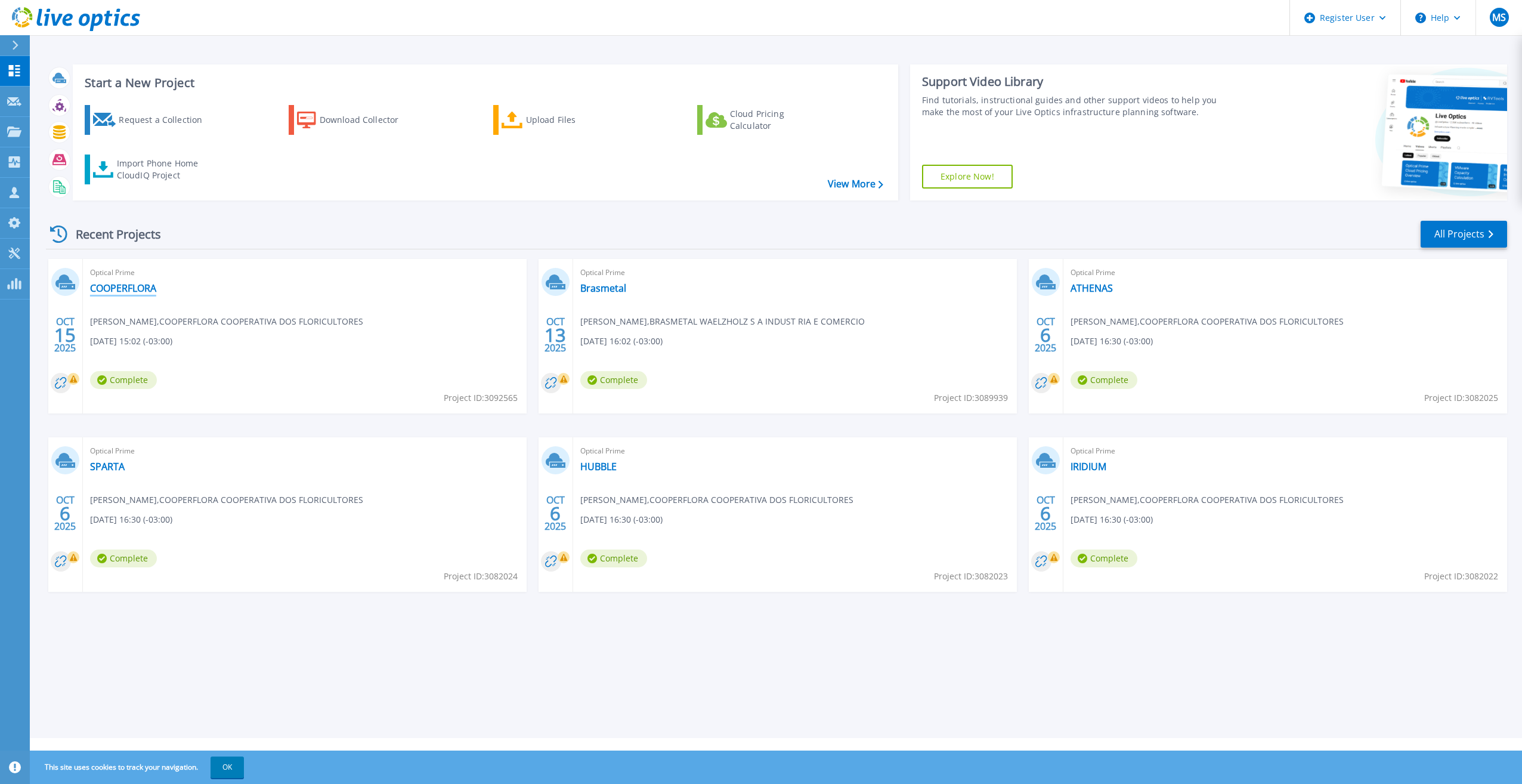
click at [130, 282] on link "COOPERFLORA" at bounding box center [123, 288] width 66 height 12
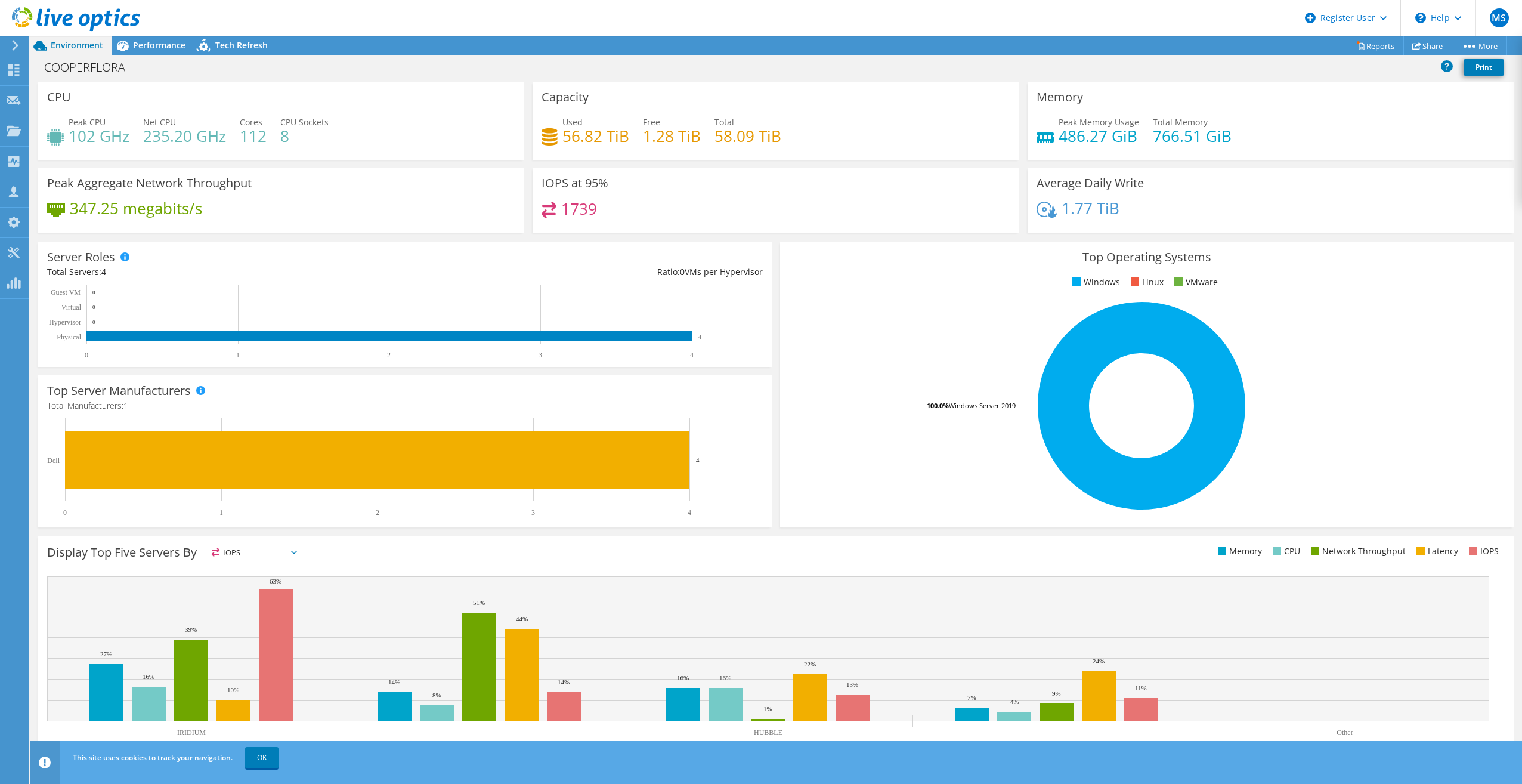
click at [743, 134] on h4 "58.09 TiB" at bounding box center [747, 136] width 66 height 13
drag, startPoint x: 743, startPoint y: 134, endPoint x: 791, endPoint y: 140, distance: 48.4
click at [791, 140] on div "Used 56.82 TiB Free 1.28 TiB Total 58.09 TiB" at bounding box center [776, 135] width 468 height 39
click at [136, 44] on span "Performance" at bounding box center [159, 45] width 53 height 11
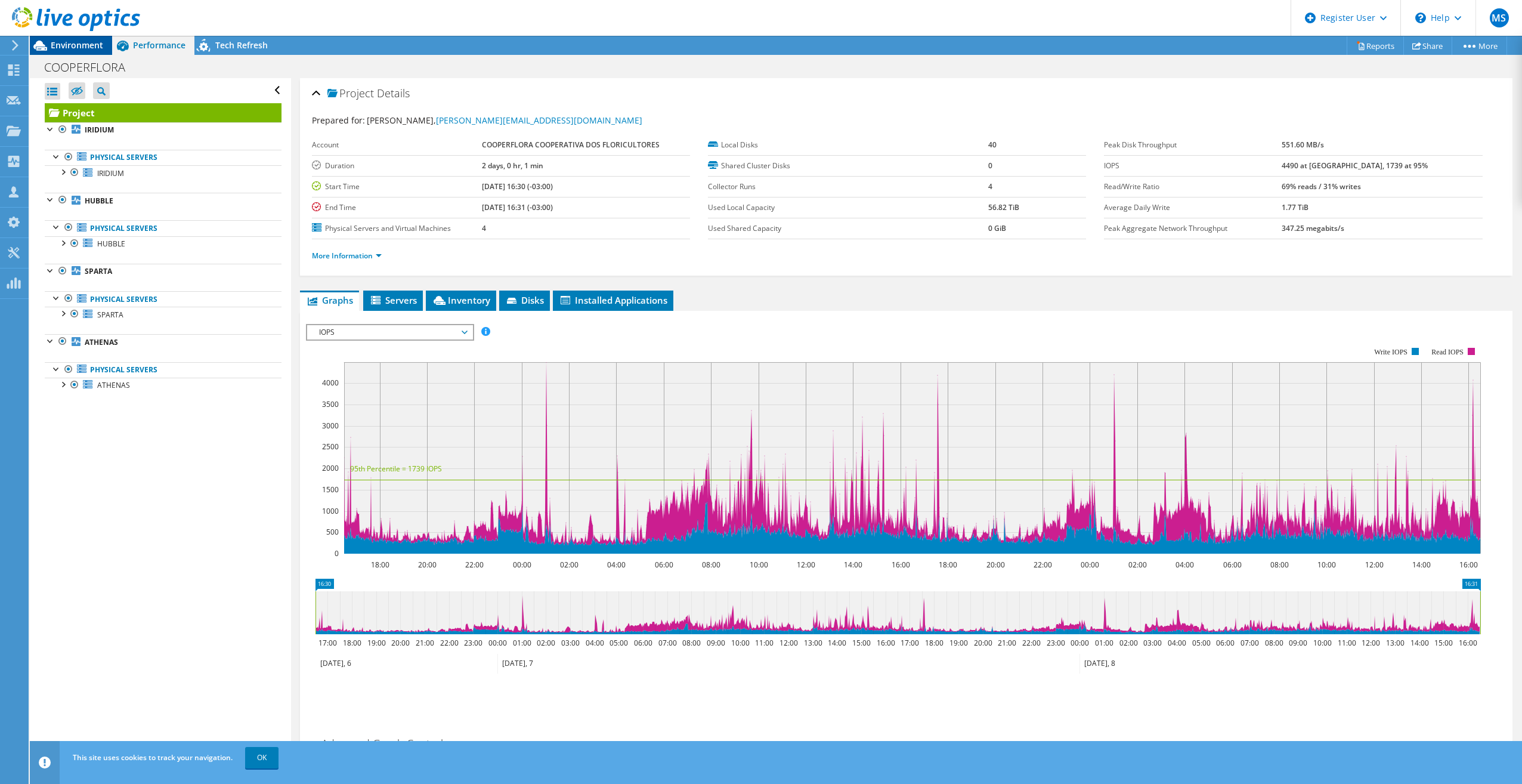
click at [80, 43] on span "Environment" at bounding box center [77, 45] width 53 height 11
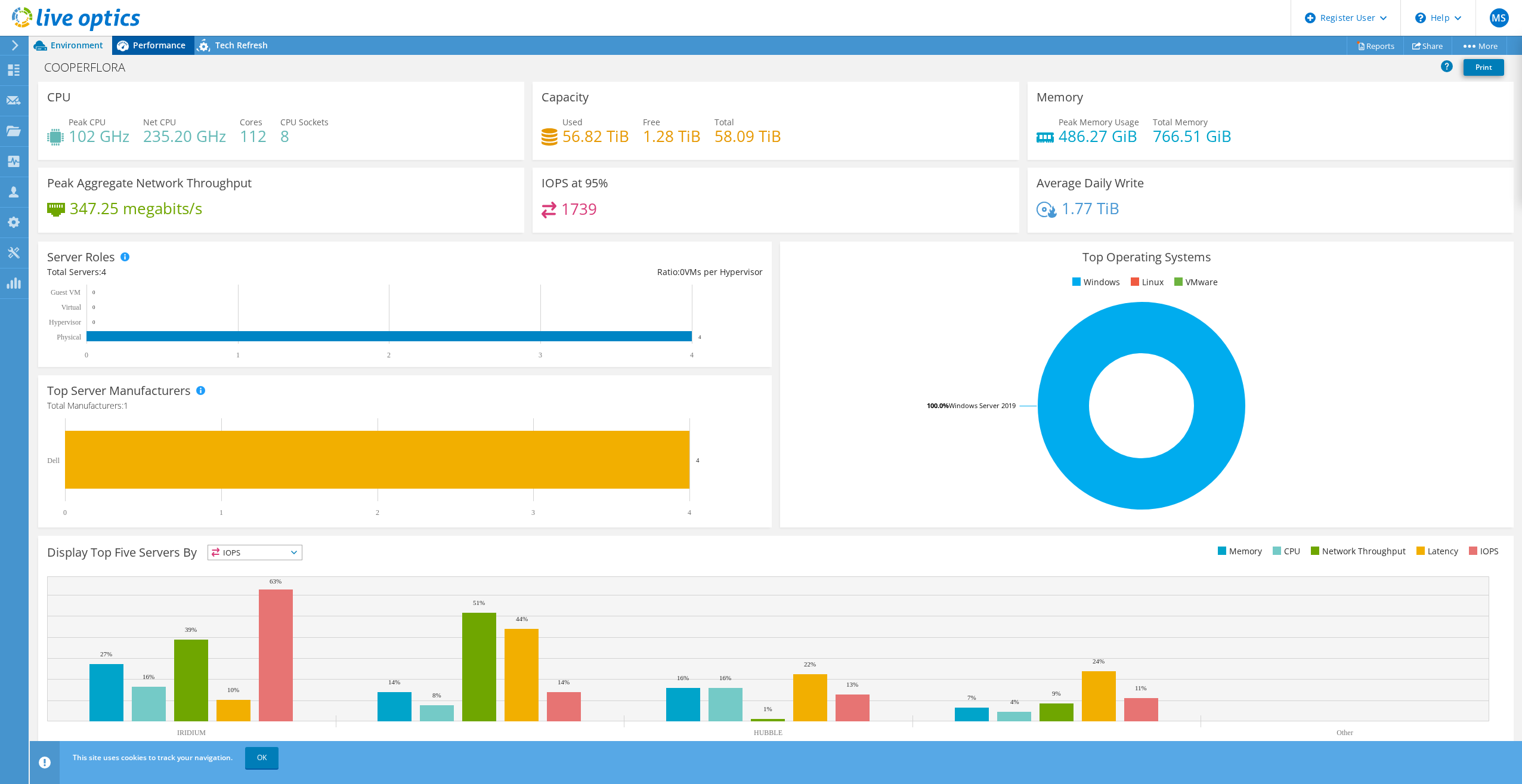
click at [154, 53] on div "Performance" at bounding box center [154, 45] width 82 height 19
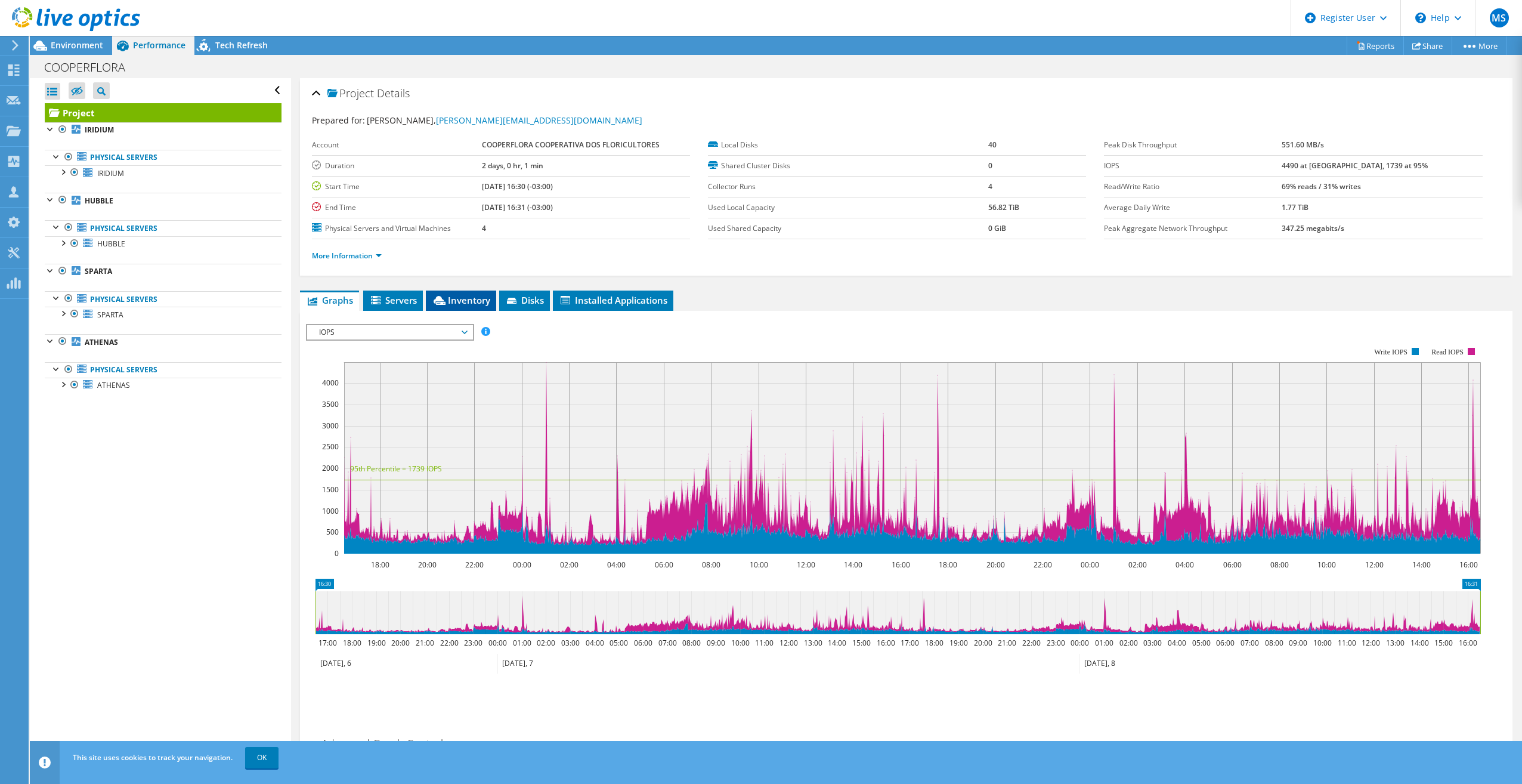
click at [452, 302] on span "Inventory" at bounding box center [461, 300] width 58 height 12
